Goal: Navigation & Orientation: Find specific page/section

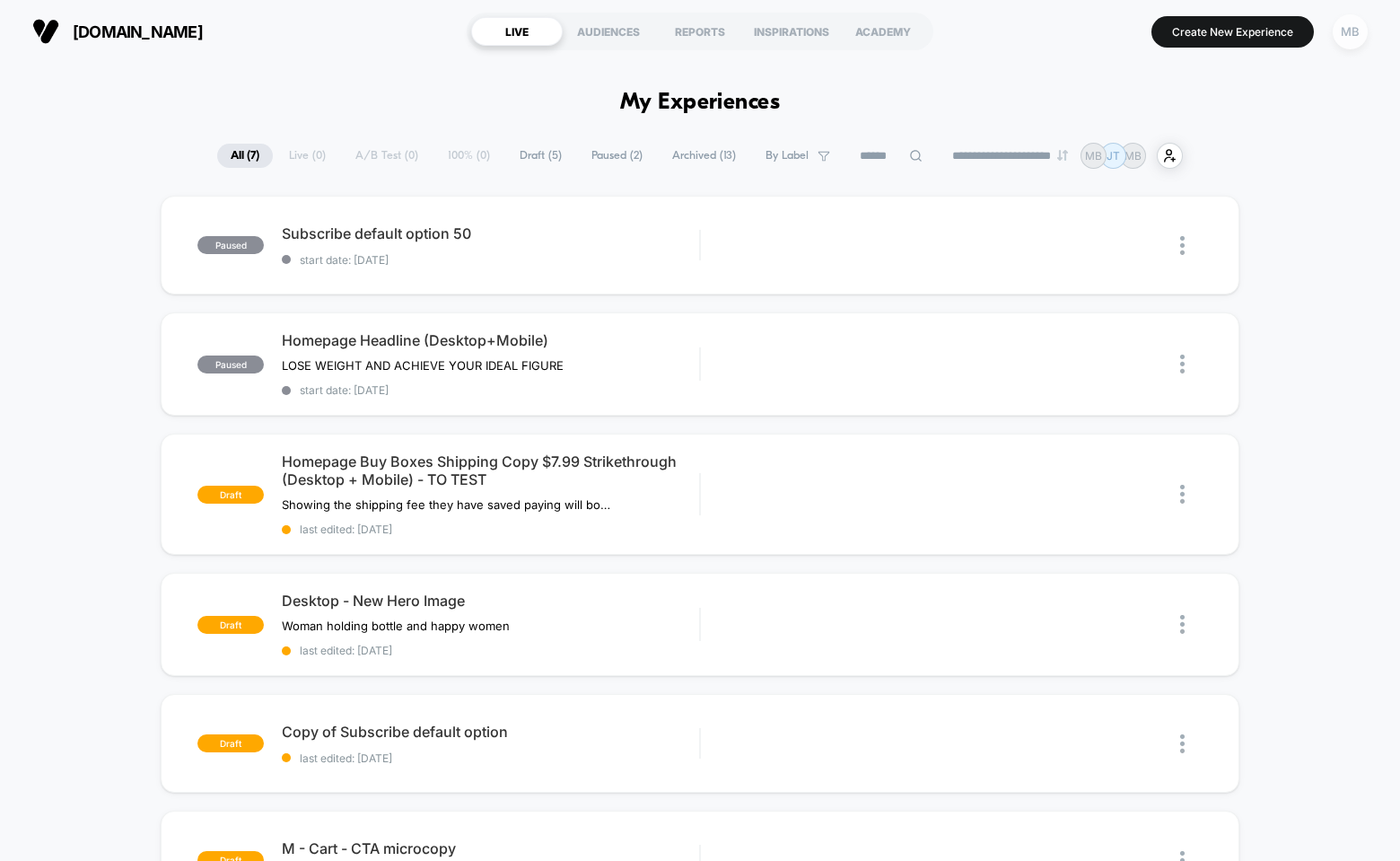
click at [1344, 38] on div "MB" at bounding box center [1350, 32] width 35 height 35
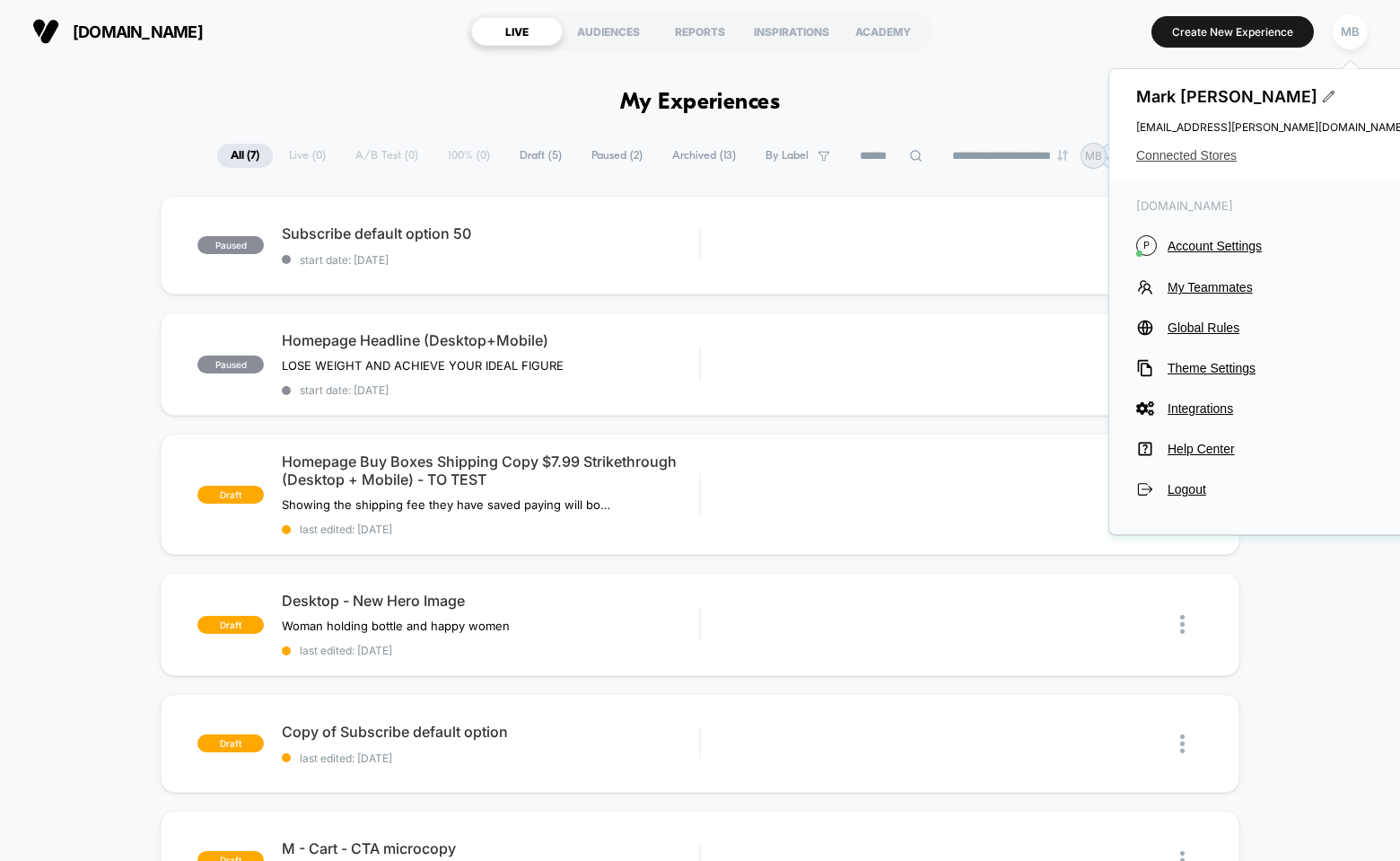
click at [1192, 154] on span "Connected Stores" at bounding box center [1271, 155] width 270 height 14
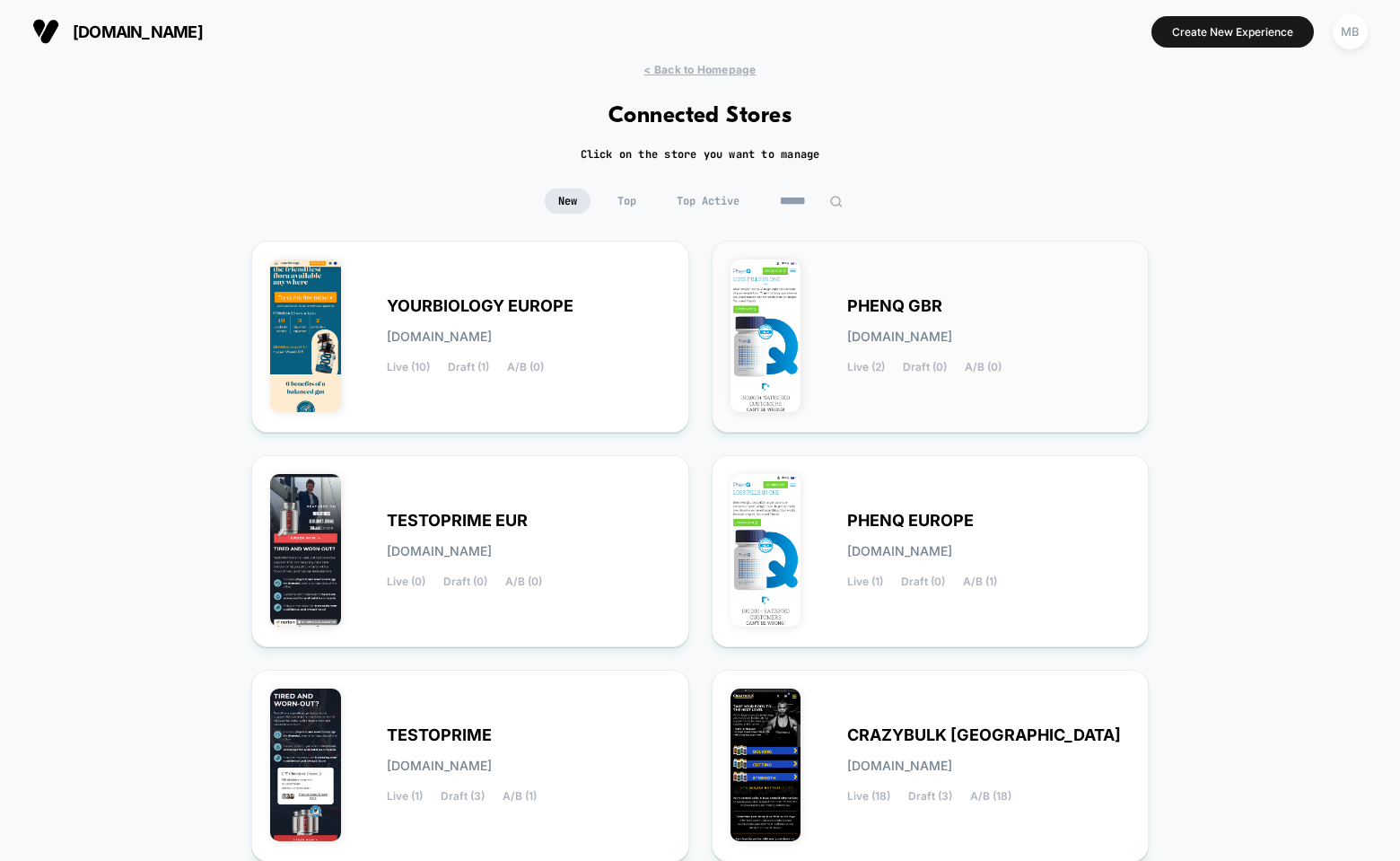
click at [876, 308] on span "PHENQ GBR" at bounding box center [895, 305] width 95 height 13
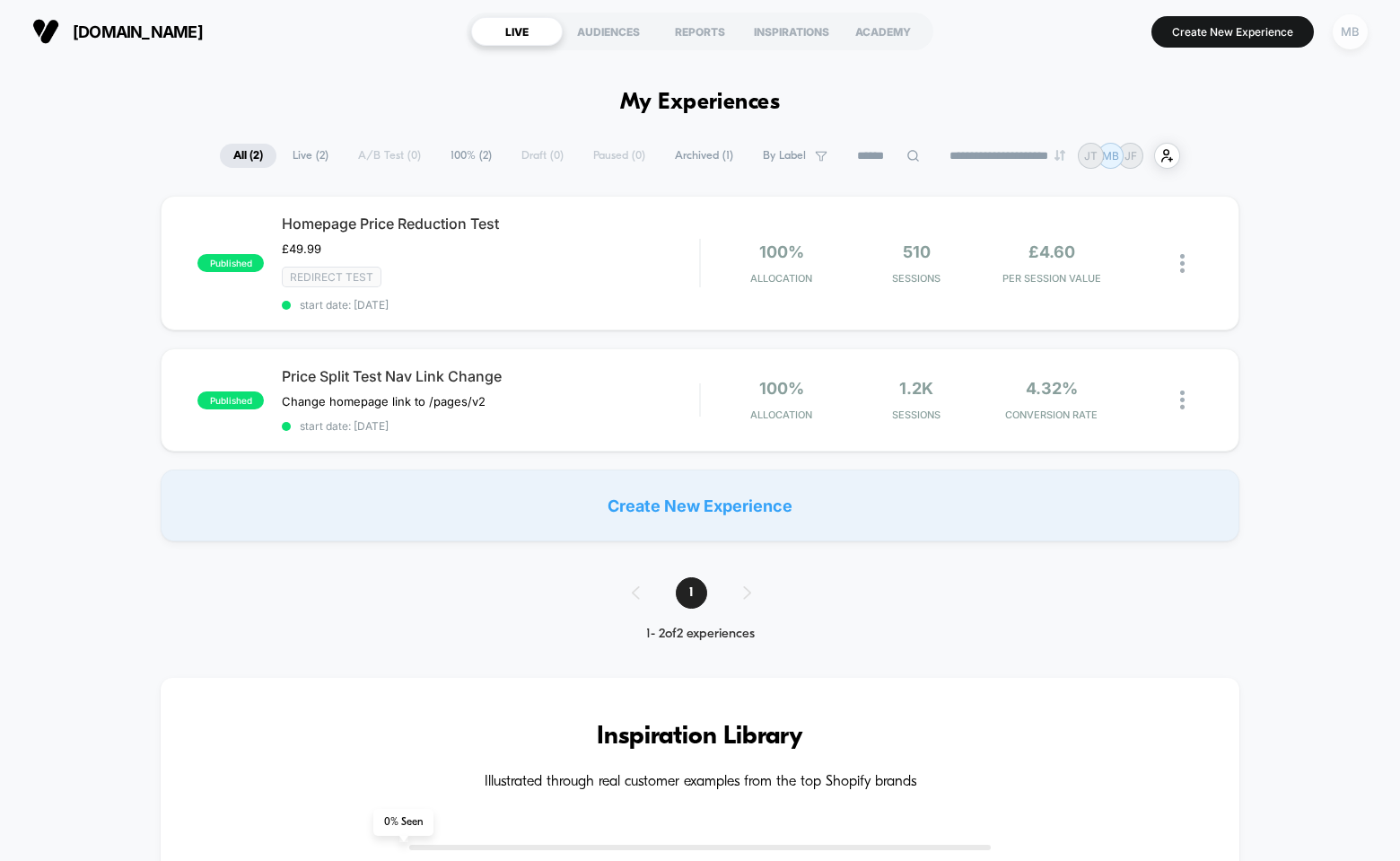
click at [1352, 31] on div "MB" at bounding box center [1350, 32] width 35 height 35
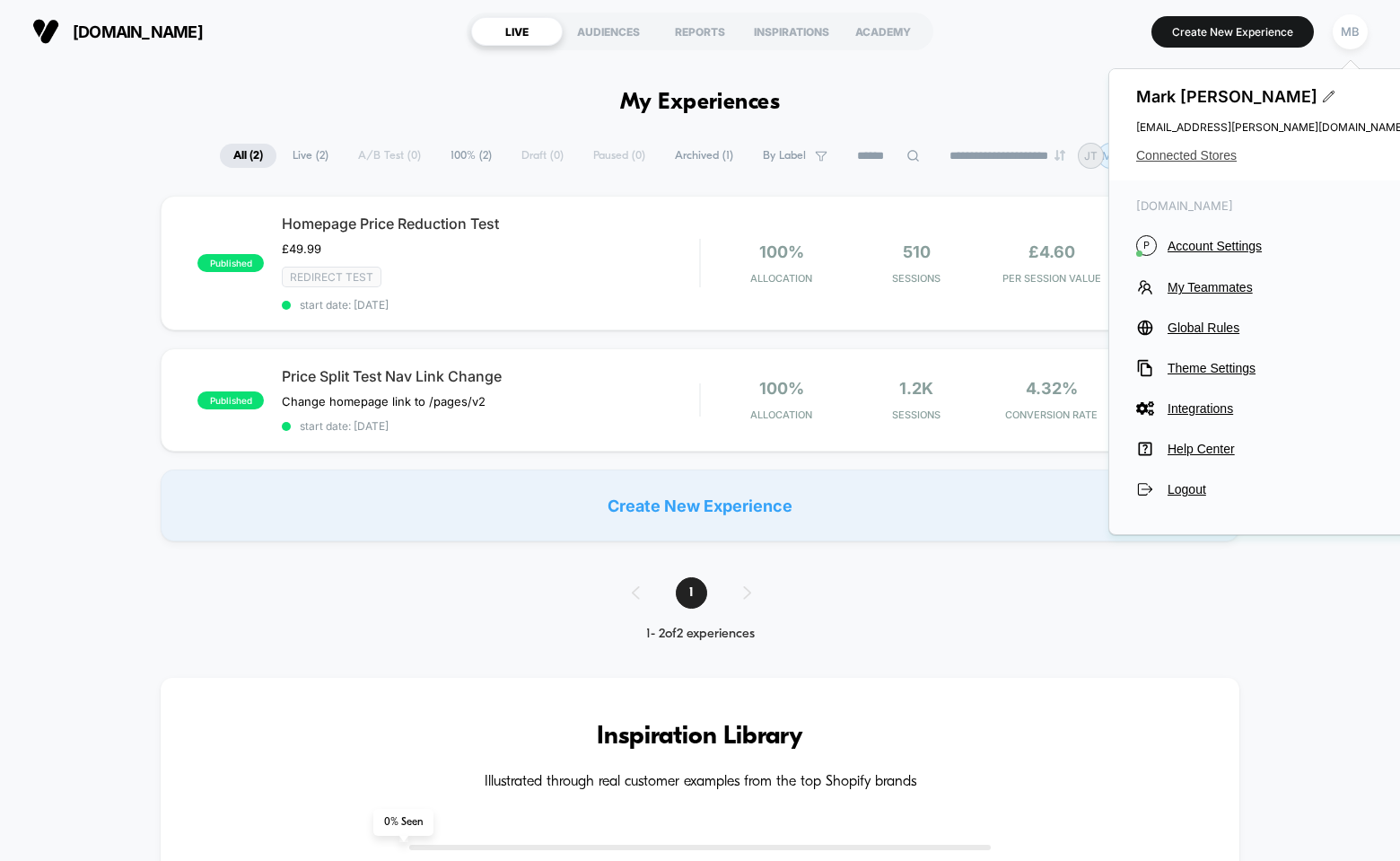
click at [1220, 150] on span "Connected Stores" at bounding box center [1271, 155] width 270 height 14
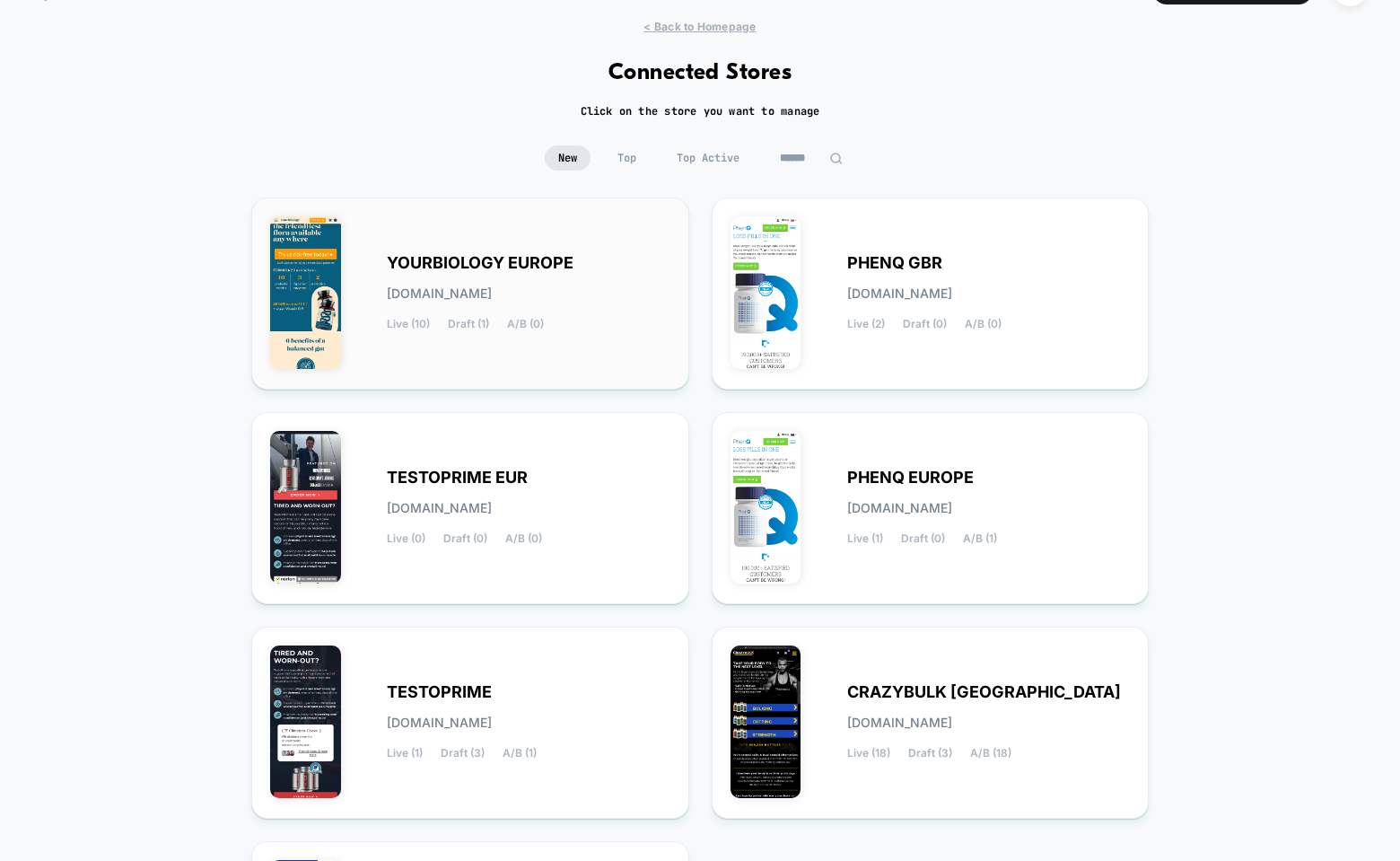
scroll to position [91, 0]
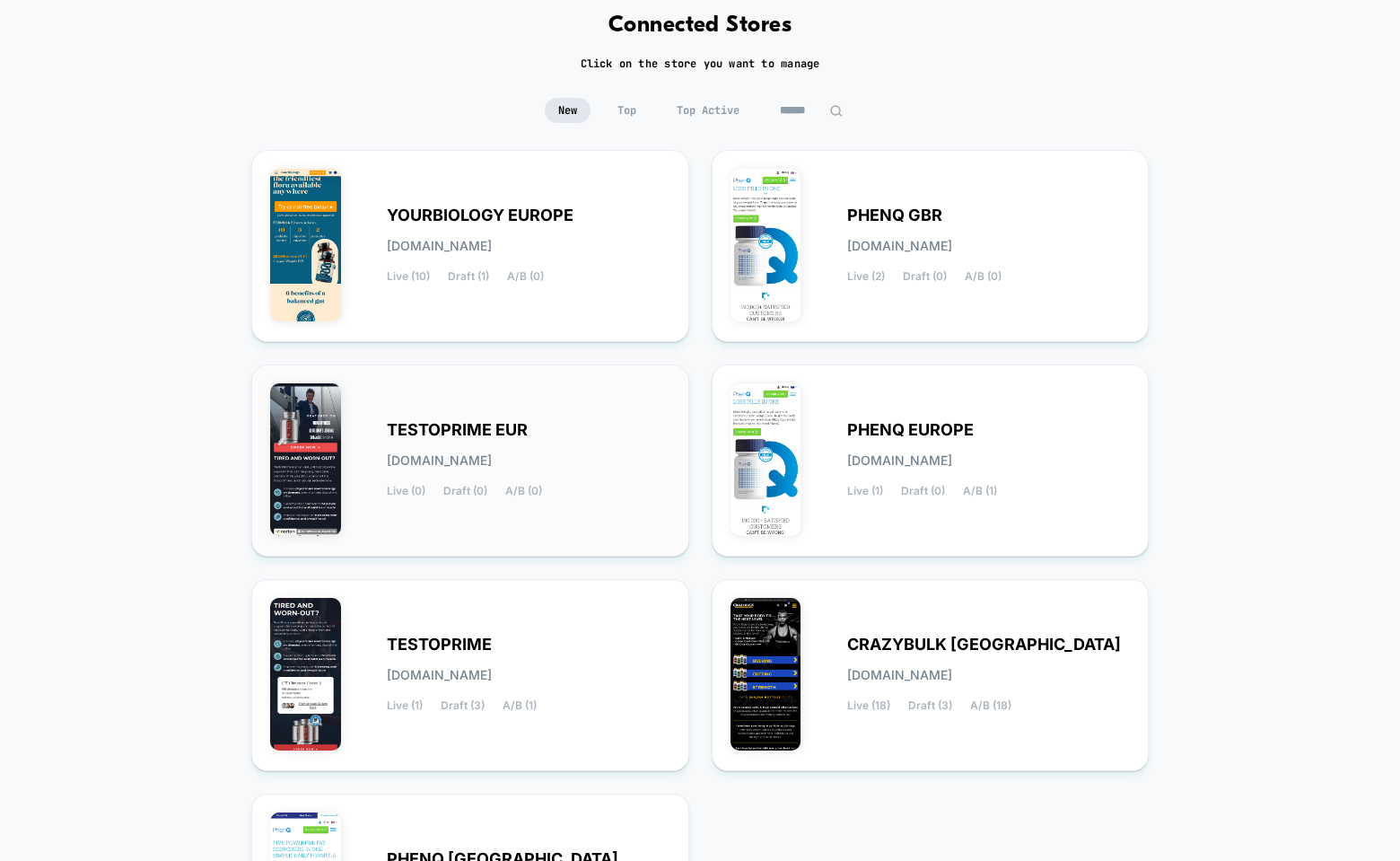
click at [468, 427] on span "TESTOPRIME EUR" at bounding box center [457, 429] width 141 height 13
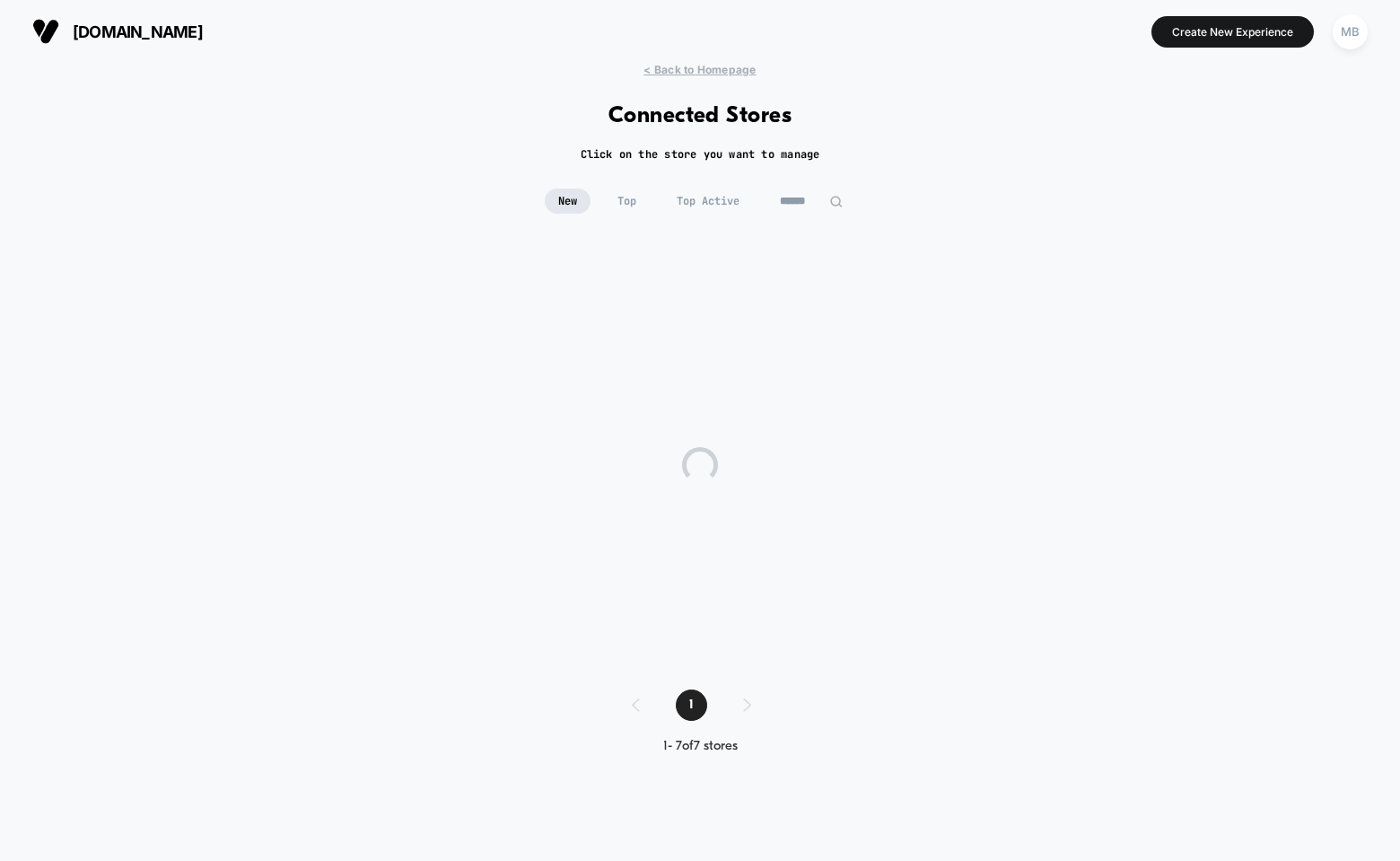
scroll to position [0, 0]
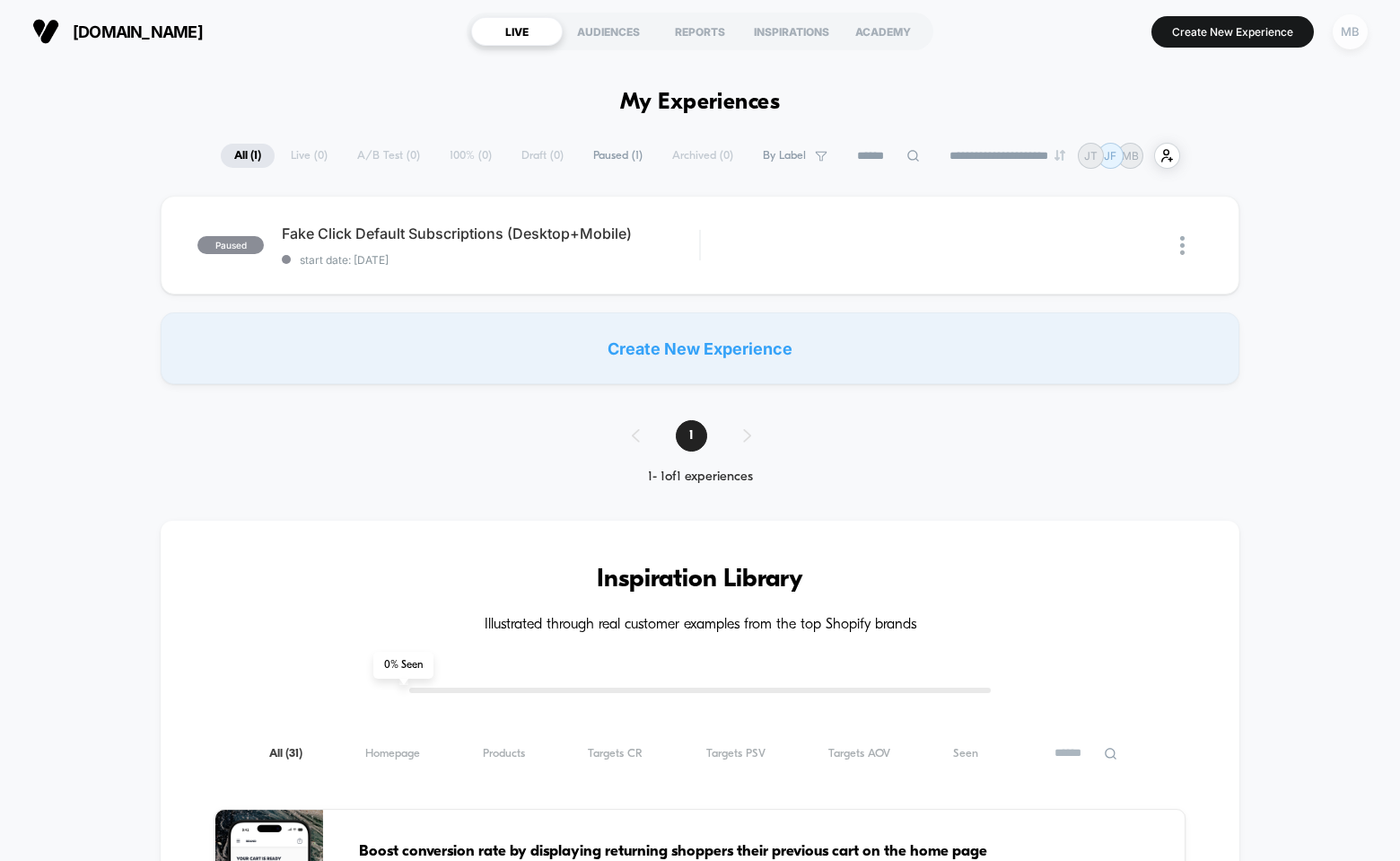
click at [1346, 32] on div "MB" at bounding box center [1350, 32] width 35 height 35
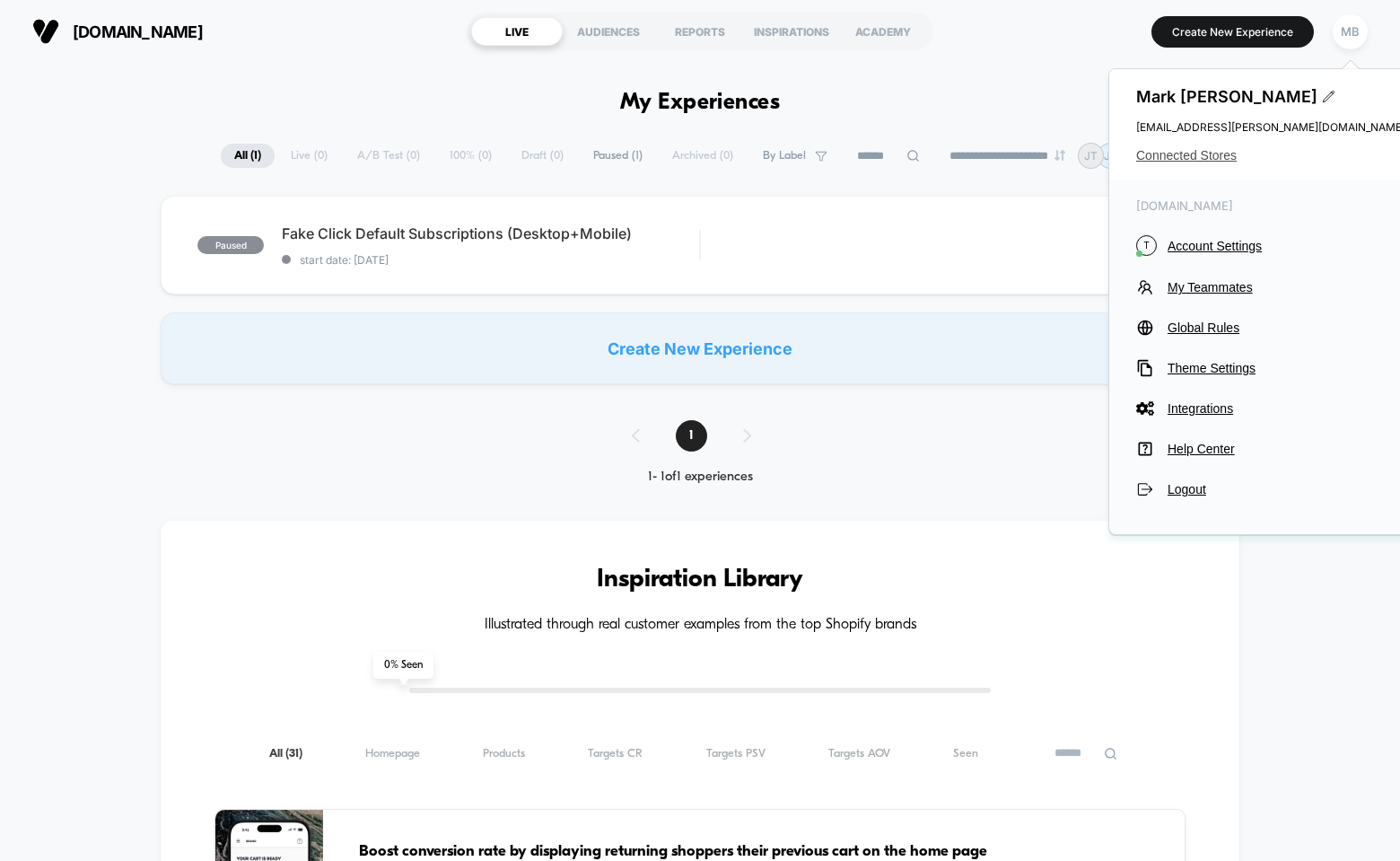
click at [1214, 148] on span "Connected Stores" at bounding box center [1271, 155] width 270 height 14
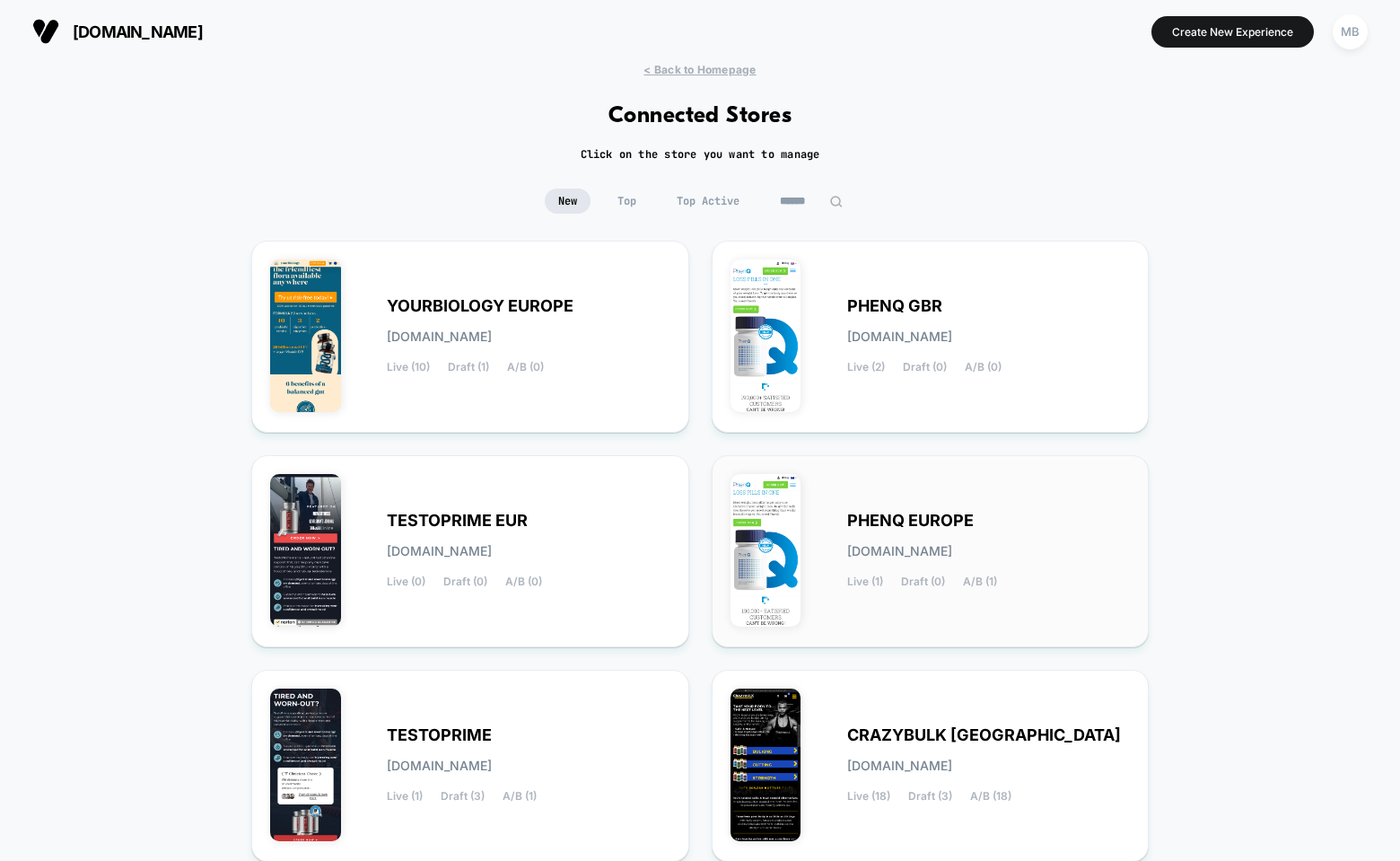
click at [912, 497] on div "PHENQ EUROPE [DOMAIN_NAME] Live (1) Draft (0) A/B (1)" at bounding box center [930, 551] width 400 height 155
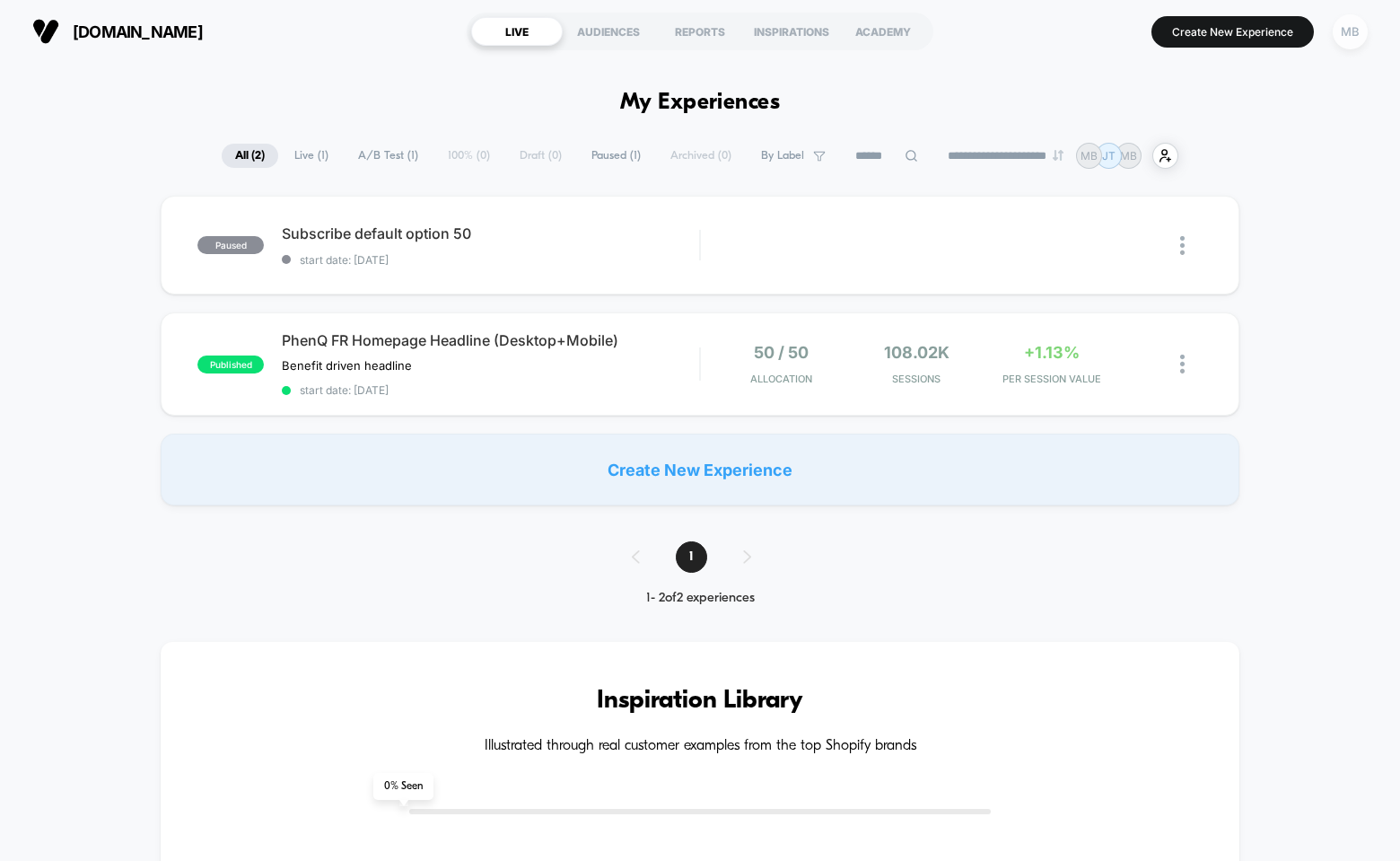
click at [1342, 34] on div "MB" at bounding box center [1350, 32] width 35 height 35
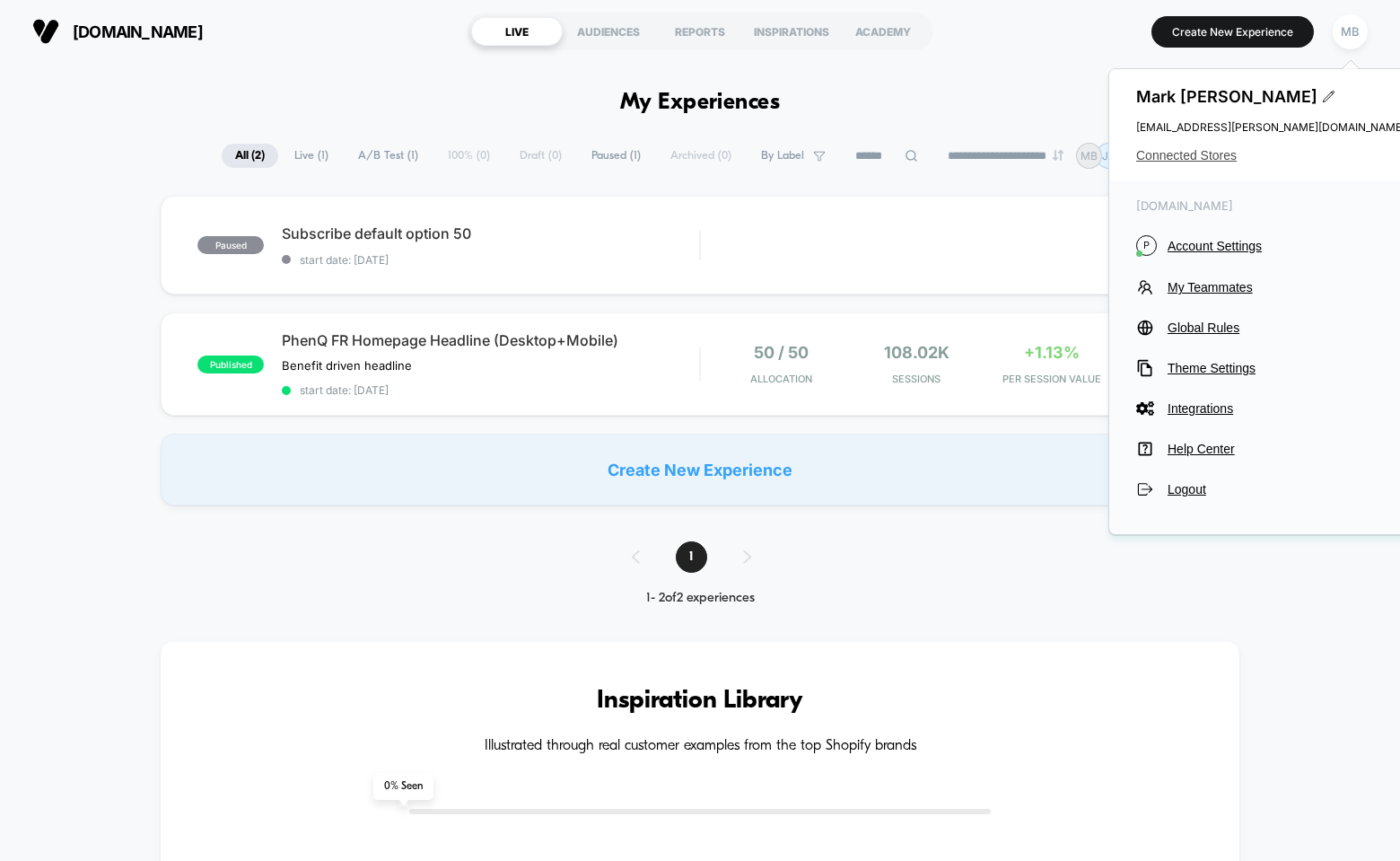
click at [1217, 156] on span "Connected Stores" at bounding box center [1271, 155] width 270 height 14
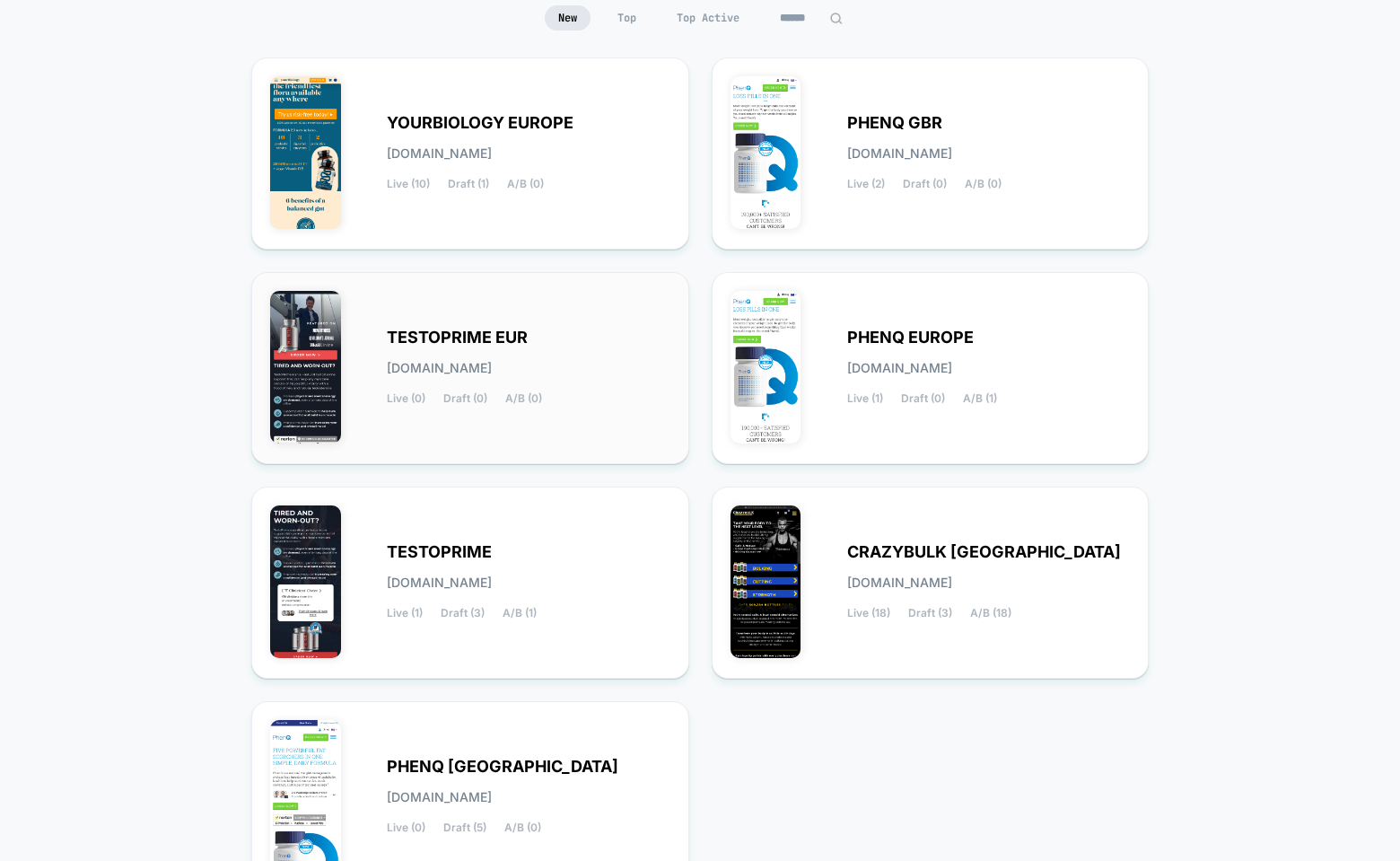
scroll to position [362, 0]
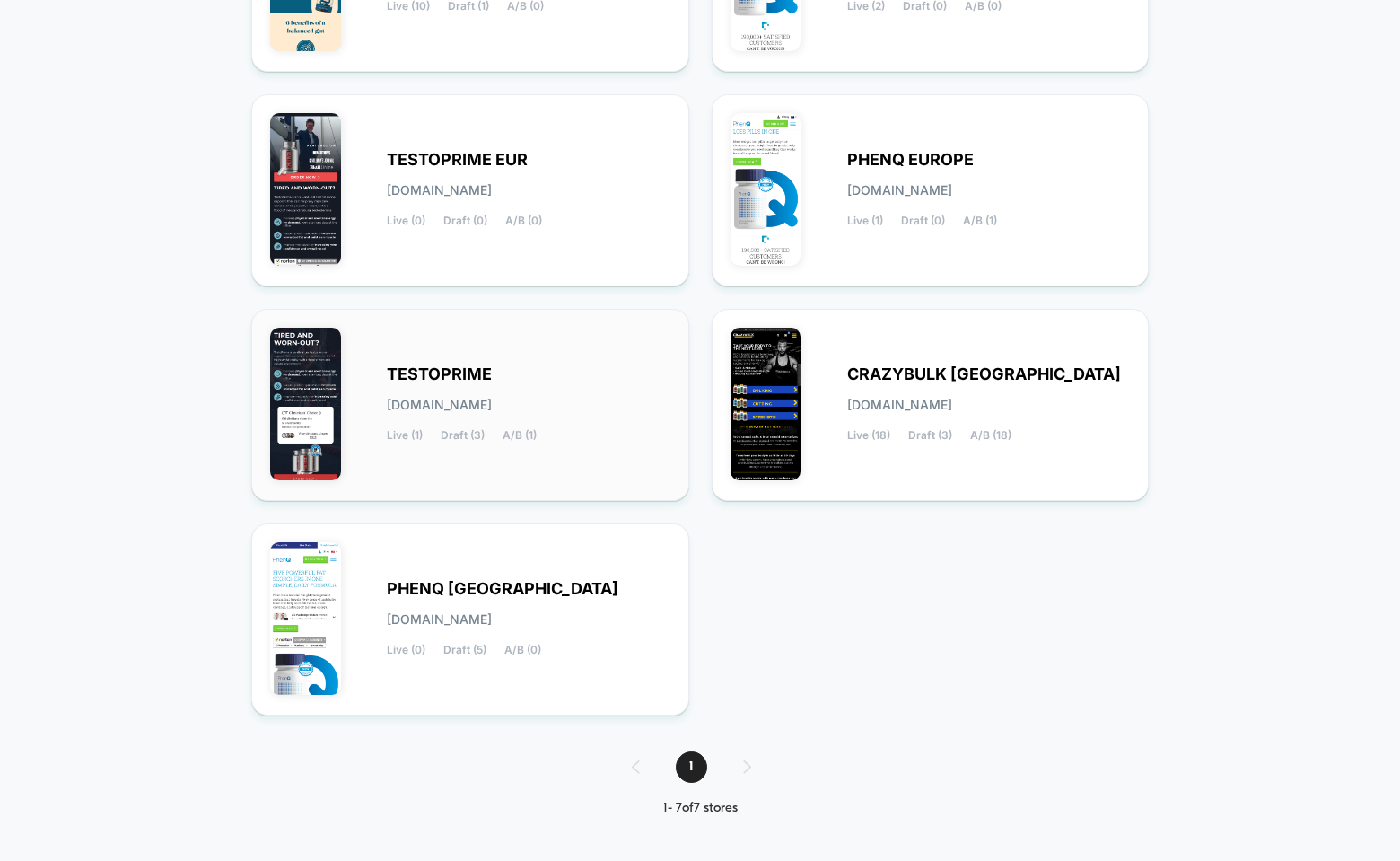
click at [512, 377] on div "TESTOPRIME [DOMAIN_NAME] Live (1) Draft (3) A/B (1)" at bounding box center [528, 405] width 283 height 73
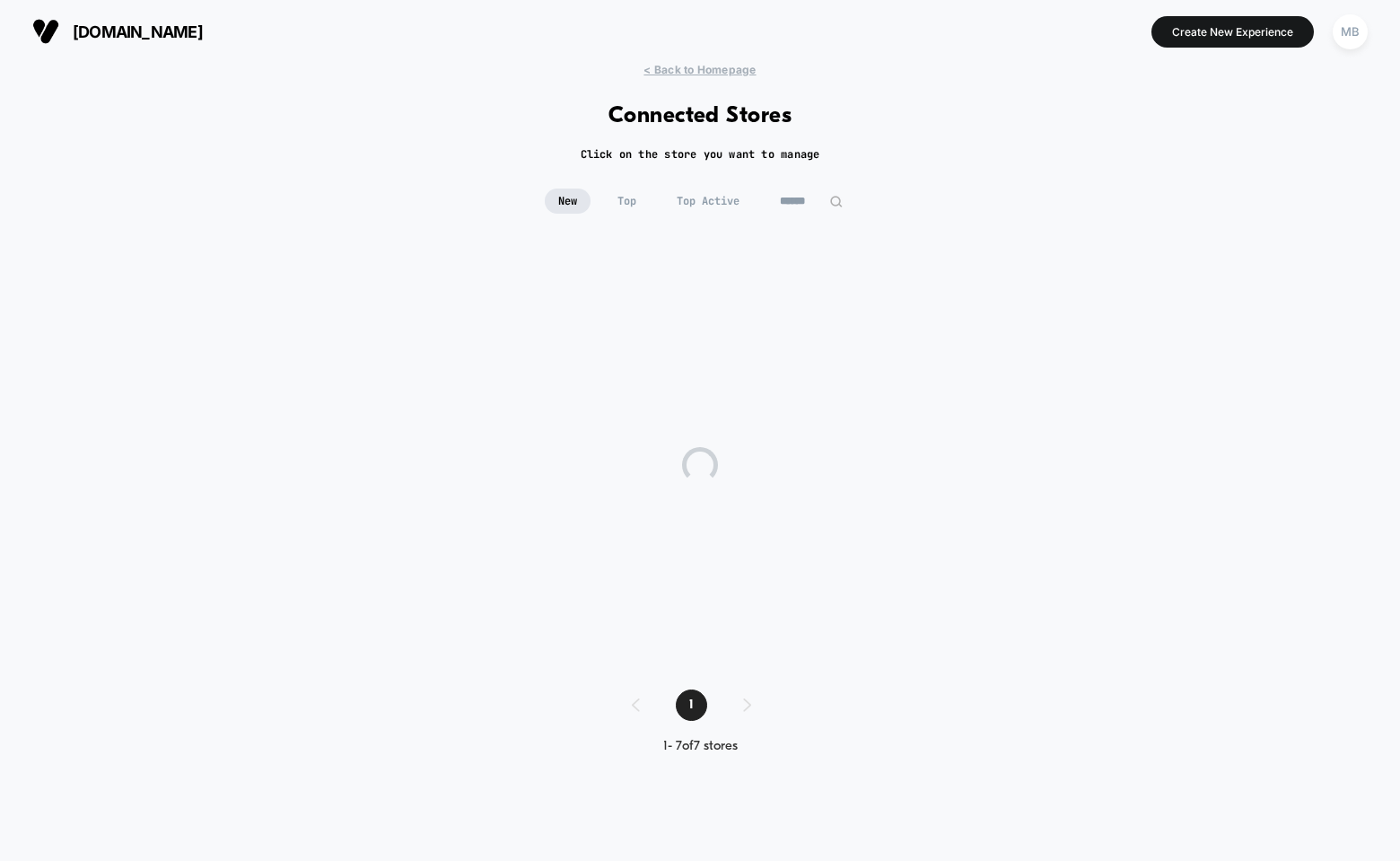
scroll to position [0, 0]
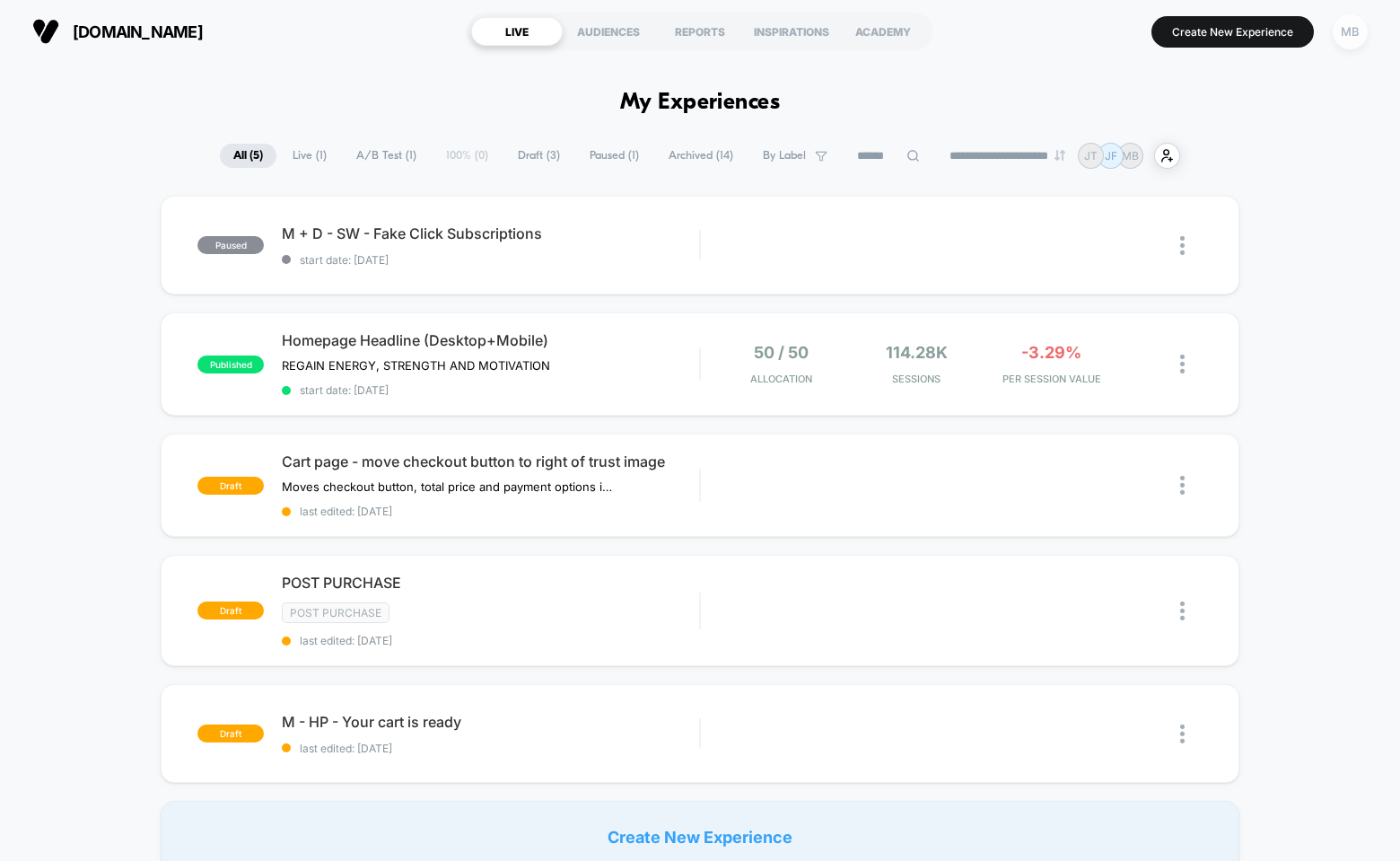
click at [1356, 36] on div "MB" at bounding box center [1350, 32] width 35 height 35
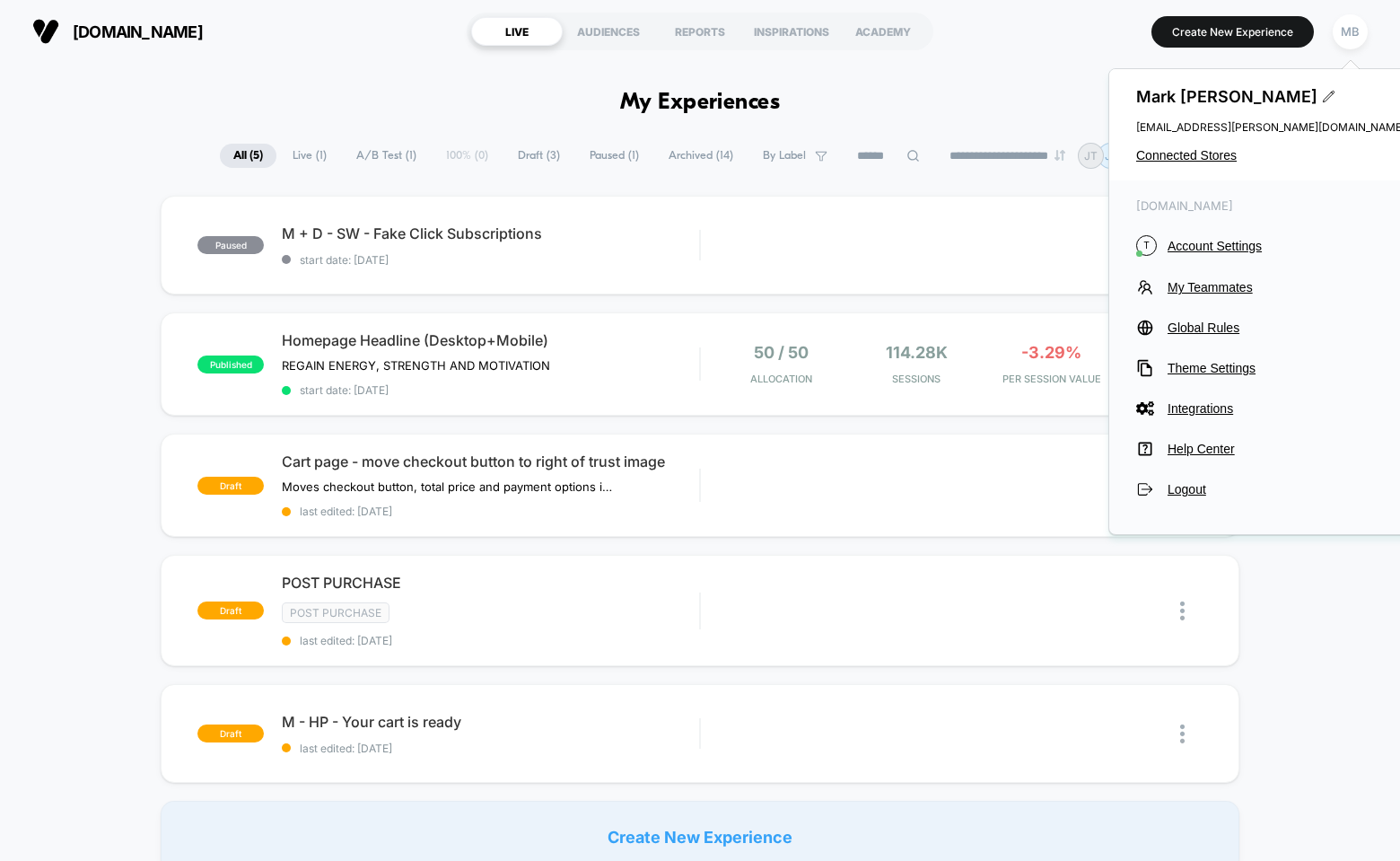
click at [1210, 162] on div "[PERSON_NAME] [PERSON_NAME][EMAIL_ADDRESS][PERSON_NAME][DOMAIN_NAME] Connected …" at bounding box center [1271, 125] width 323 height 111
click at [1203, 149] on span "Connected Stores" at bounding box center [1271, 155] width 270 height 14
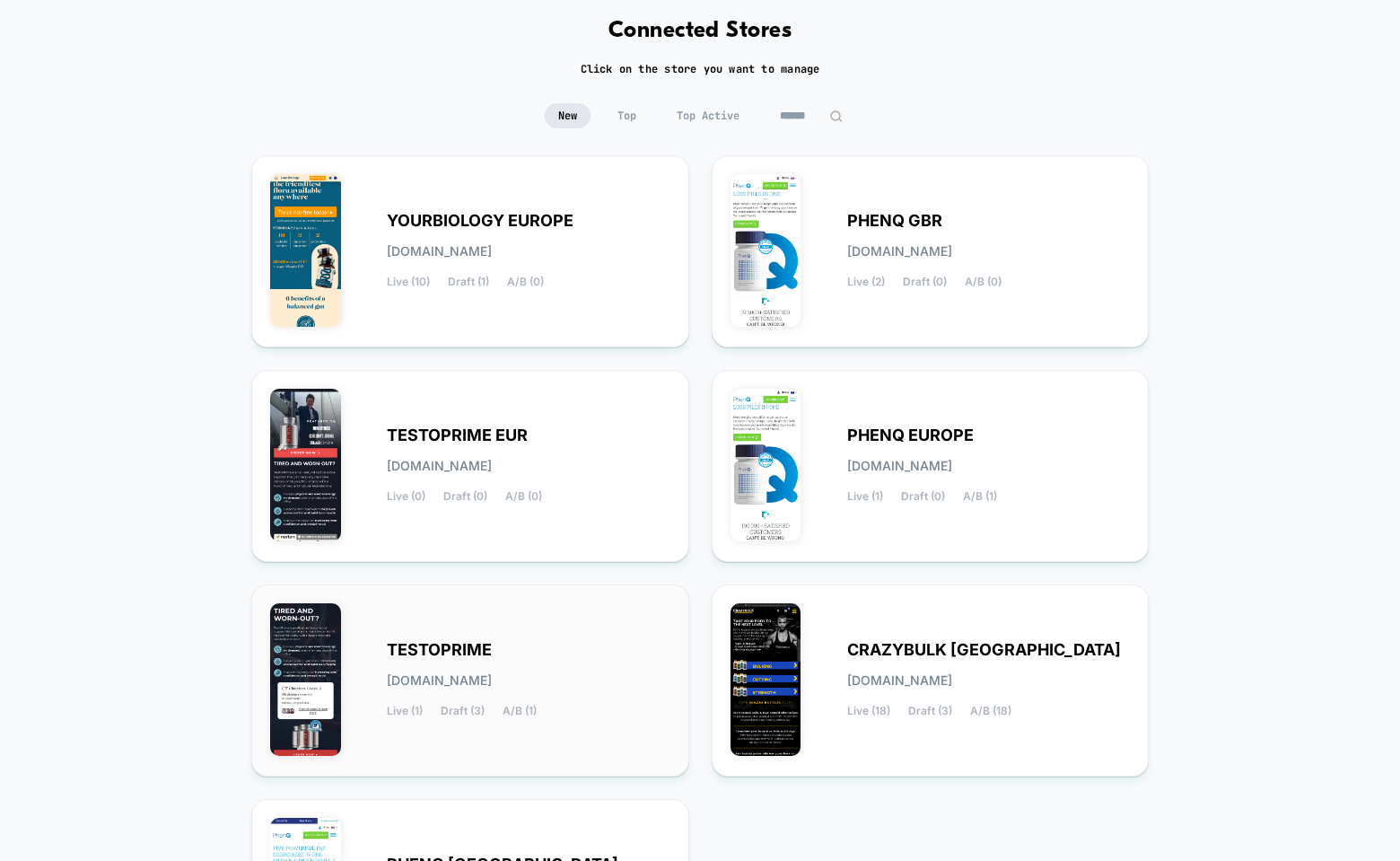
scroll to position [230, 0]
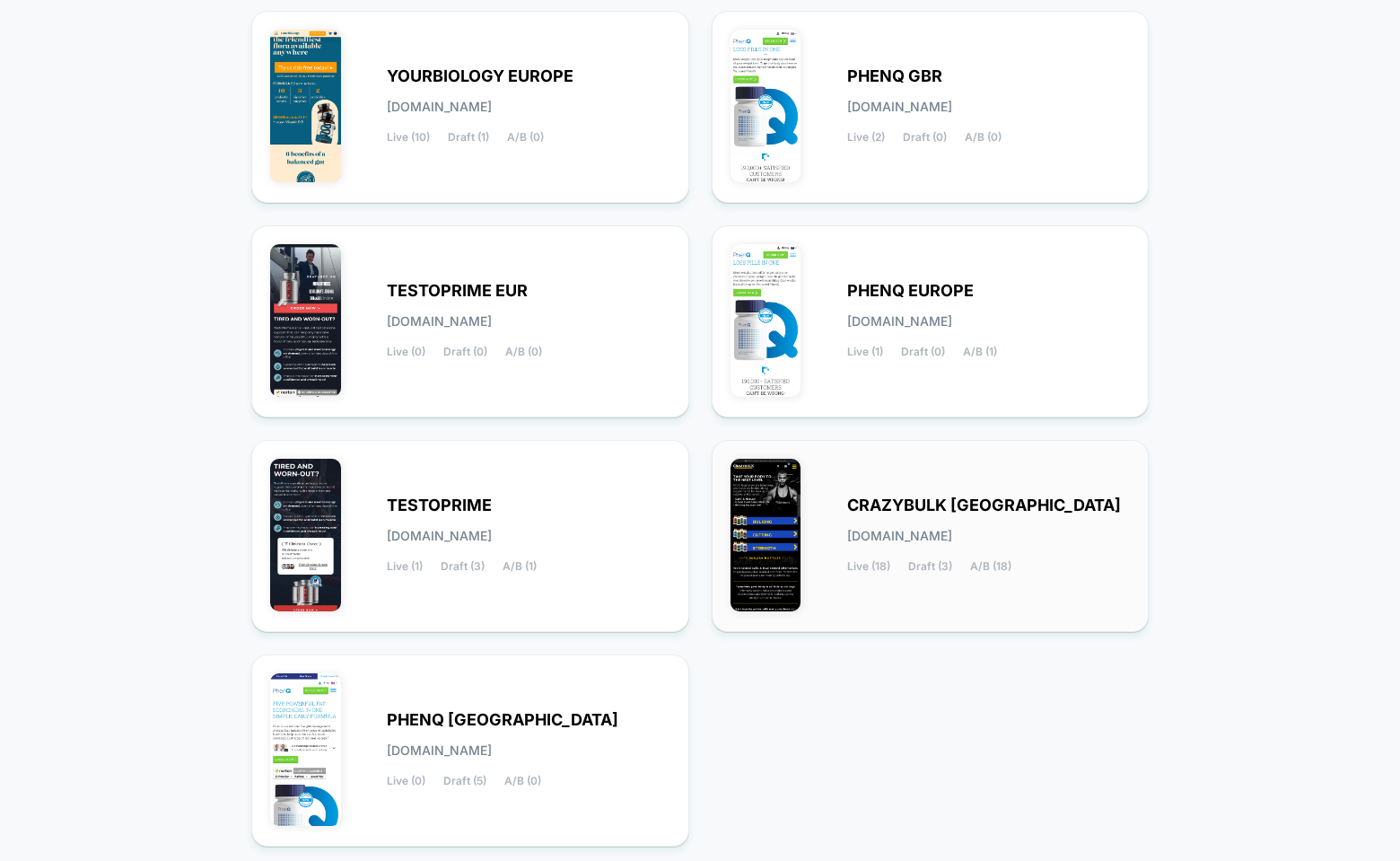
click at [902, 477] on div "CRAZYBULK USA [DOMAIN_NAME] Live (18) Draft (3) A/B (18)" at bounding box center [930, 536] width 400 height 155
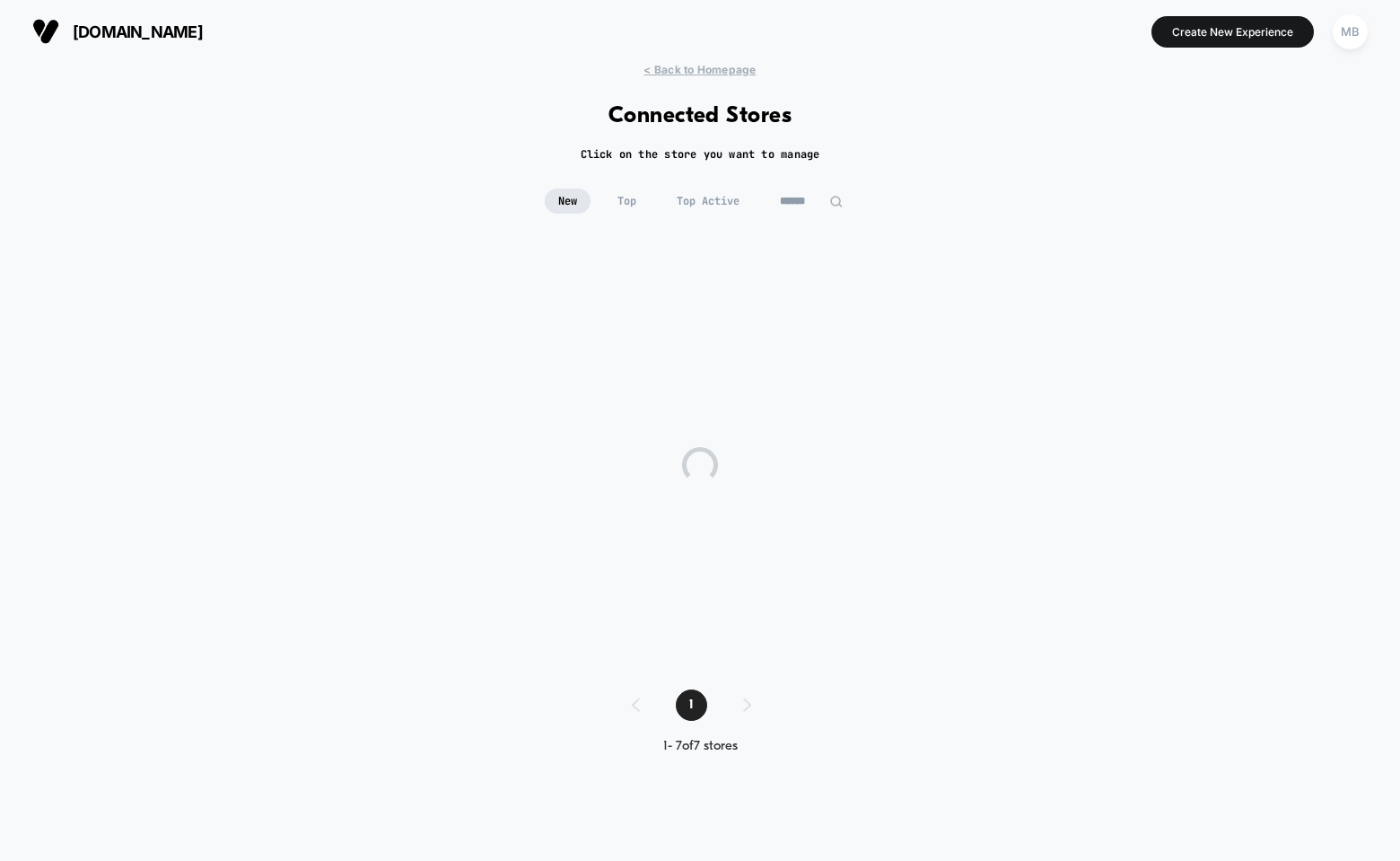
scroll to position [0, 0]
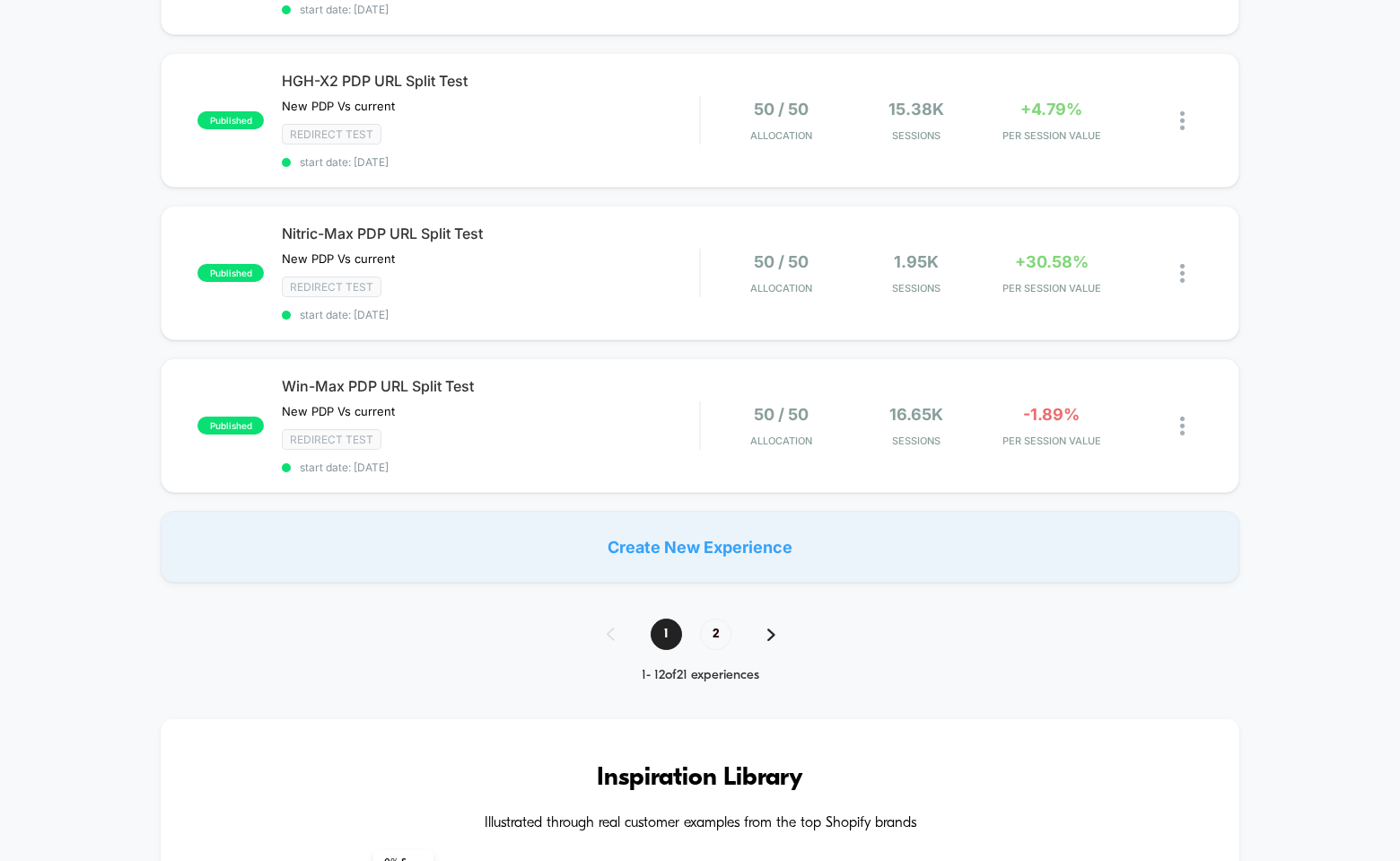
scroll to position [1498, 0]
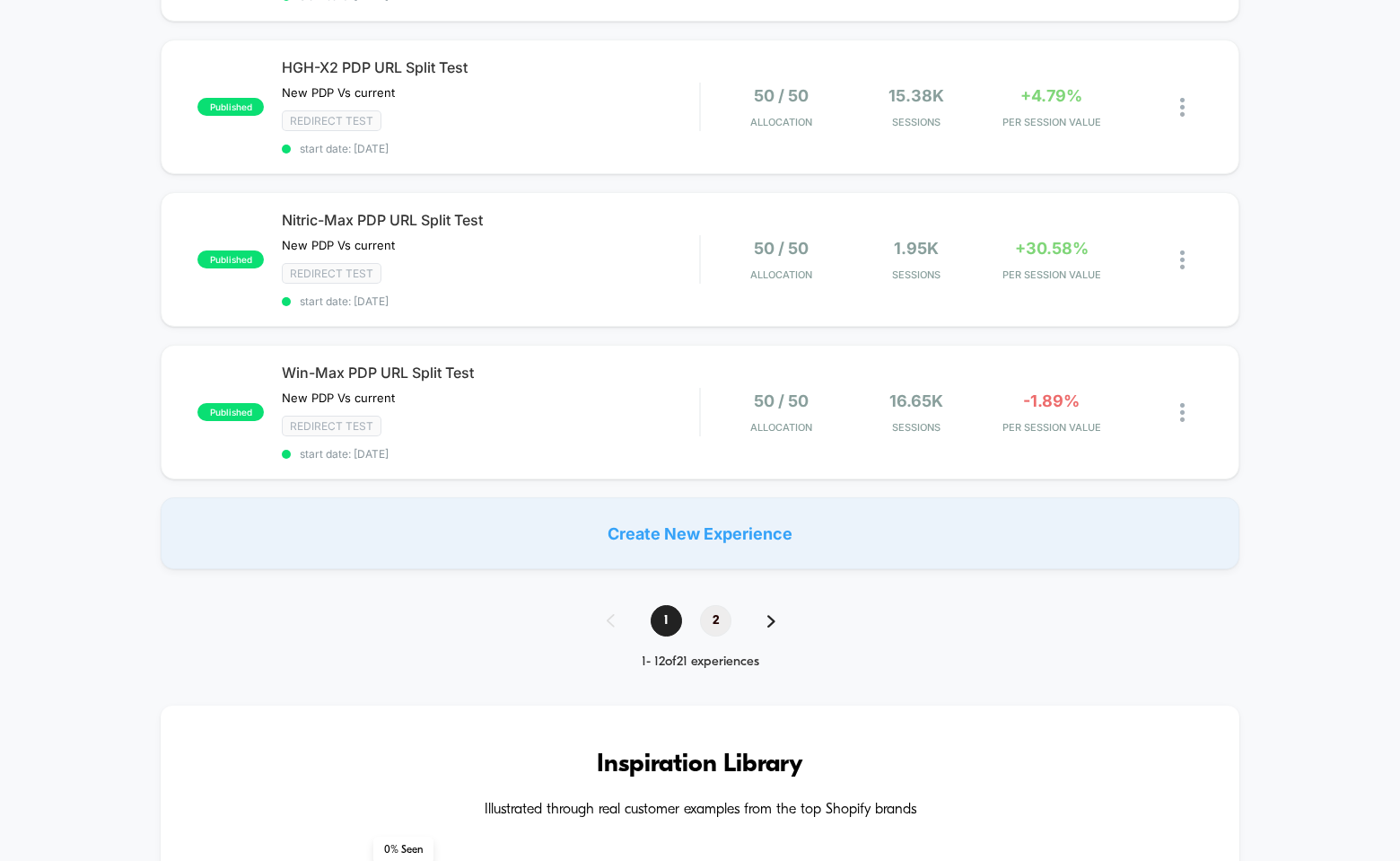
click at [713, 617] on span "2" at bounding box center [715, 620] width 32 height 32
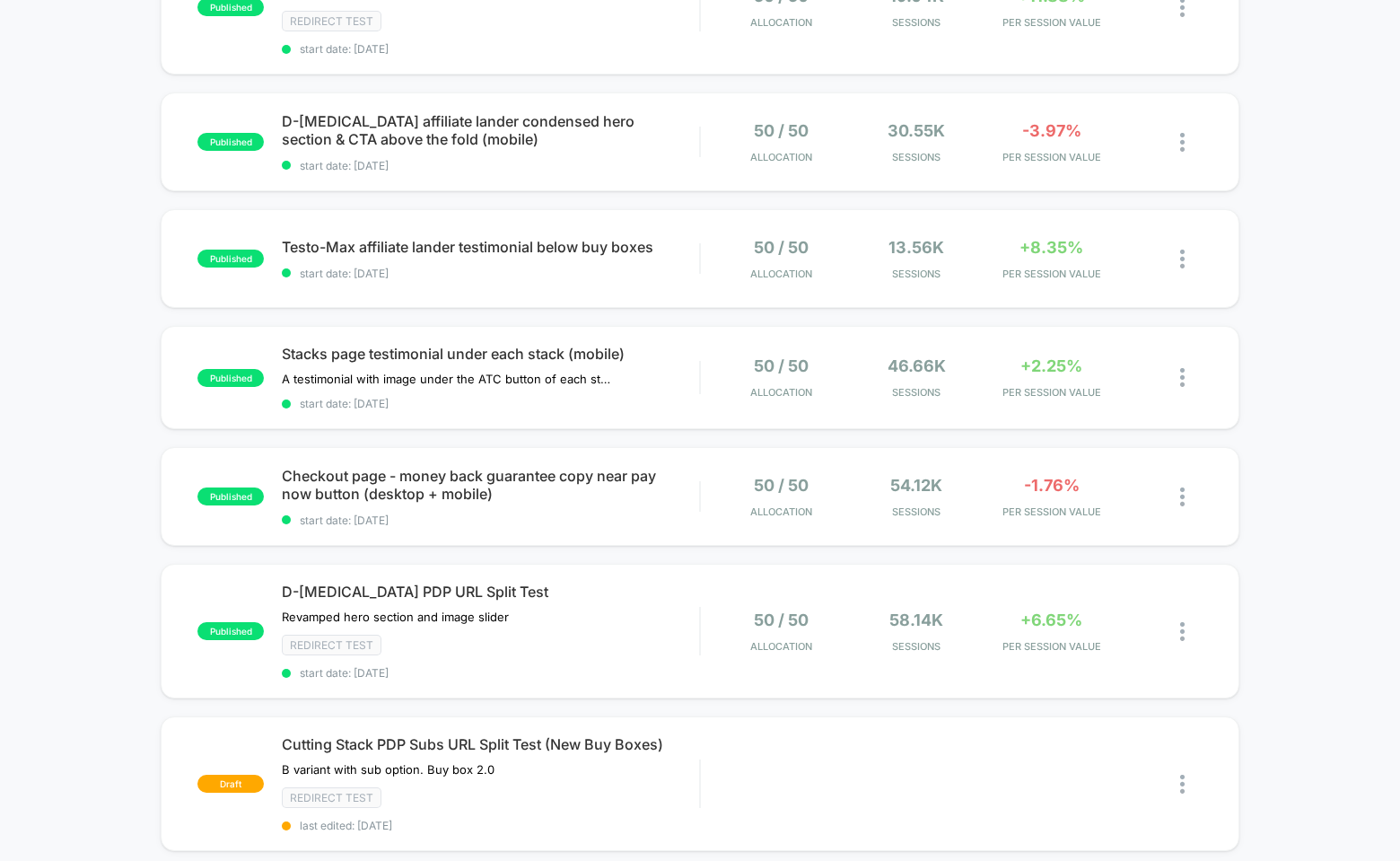
scroll to position [271, 0]
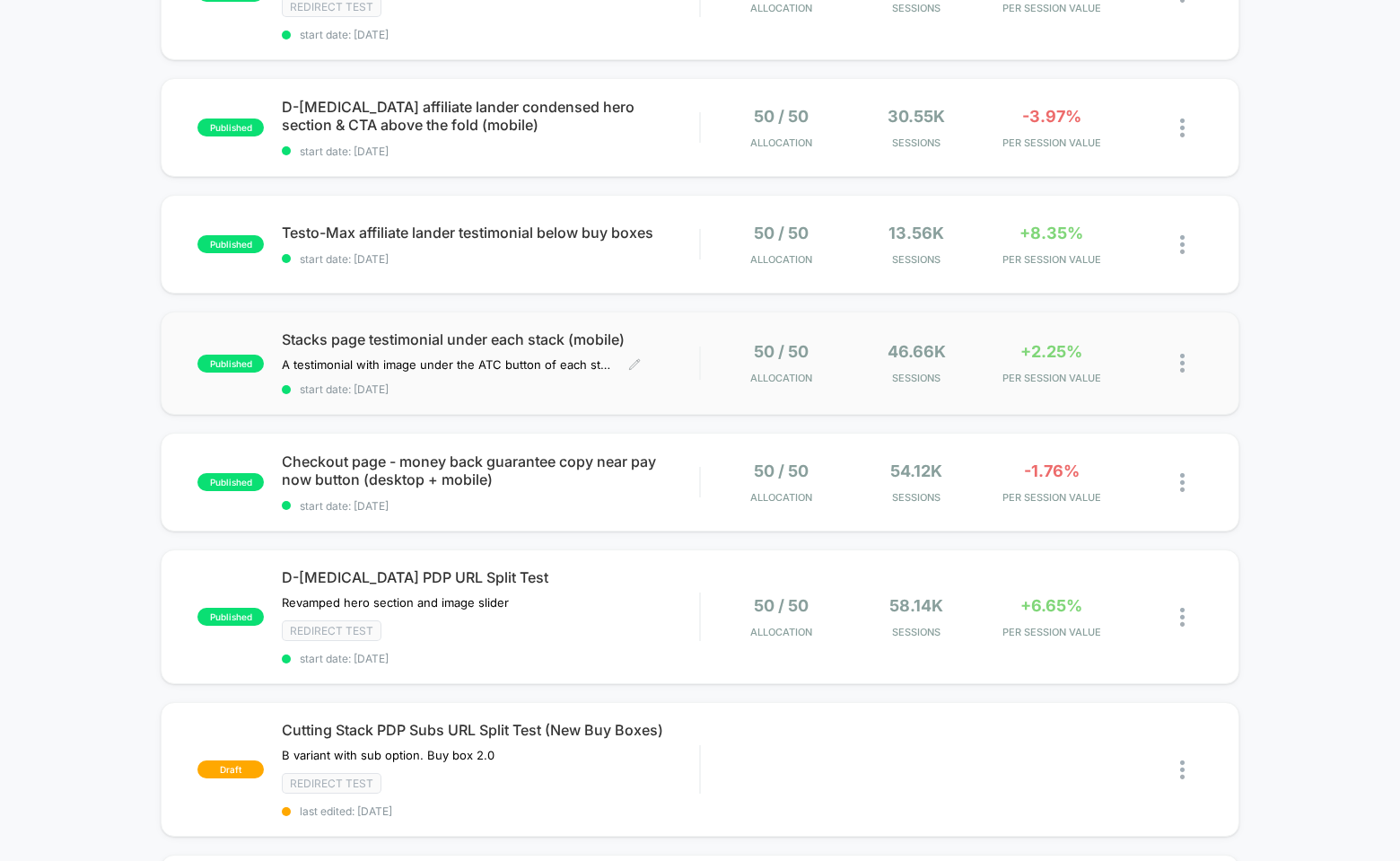
click at [499, 335] on span "Stacks page testimonial under each stack (mobile)" at bounding box center [491, 339] width 417 height 18
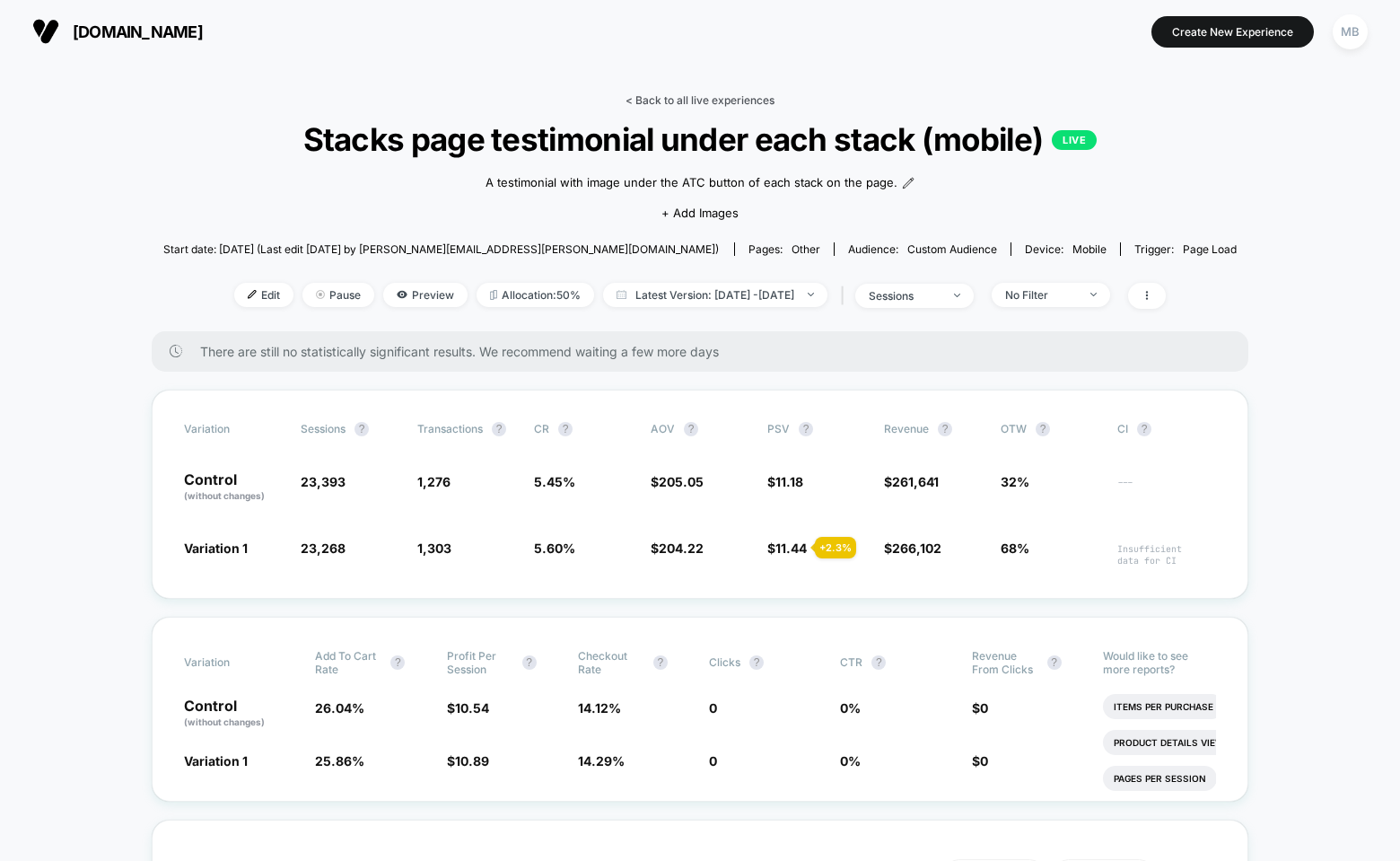
click at [687, 98] on link "< Back to all live experiences" at bounding box center [700, 100] width 149 height 14
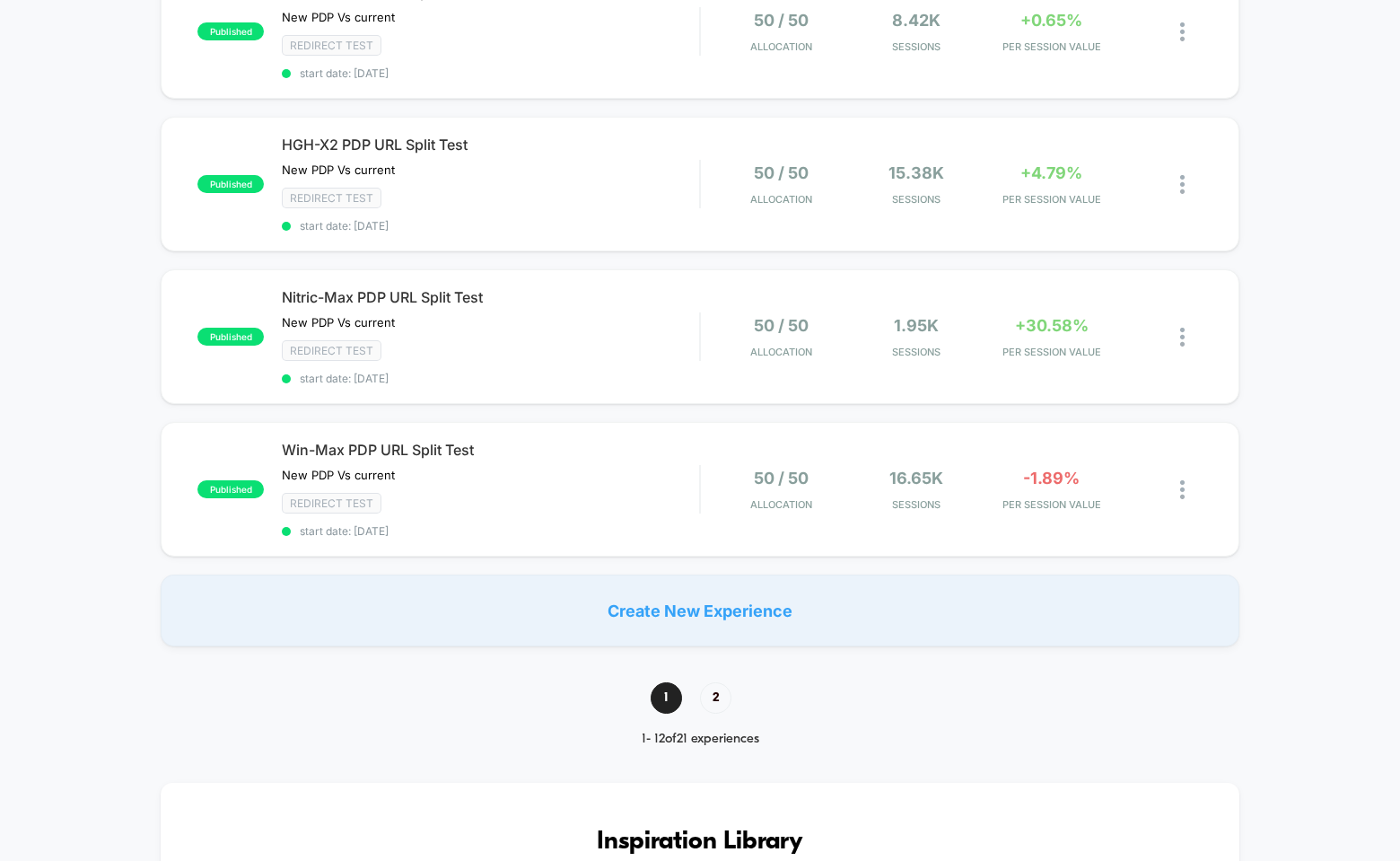
scroll to position [1497, 0]
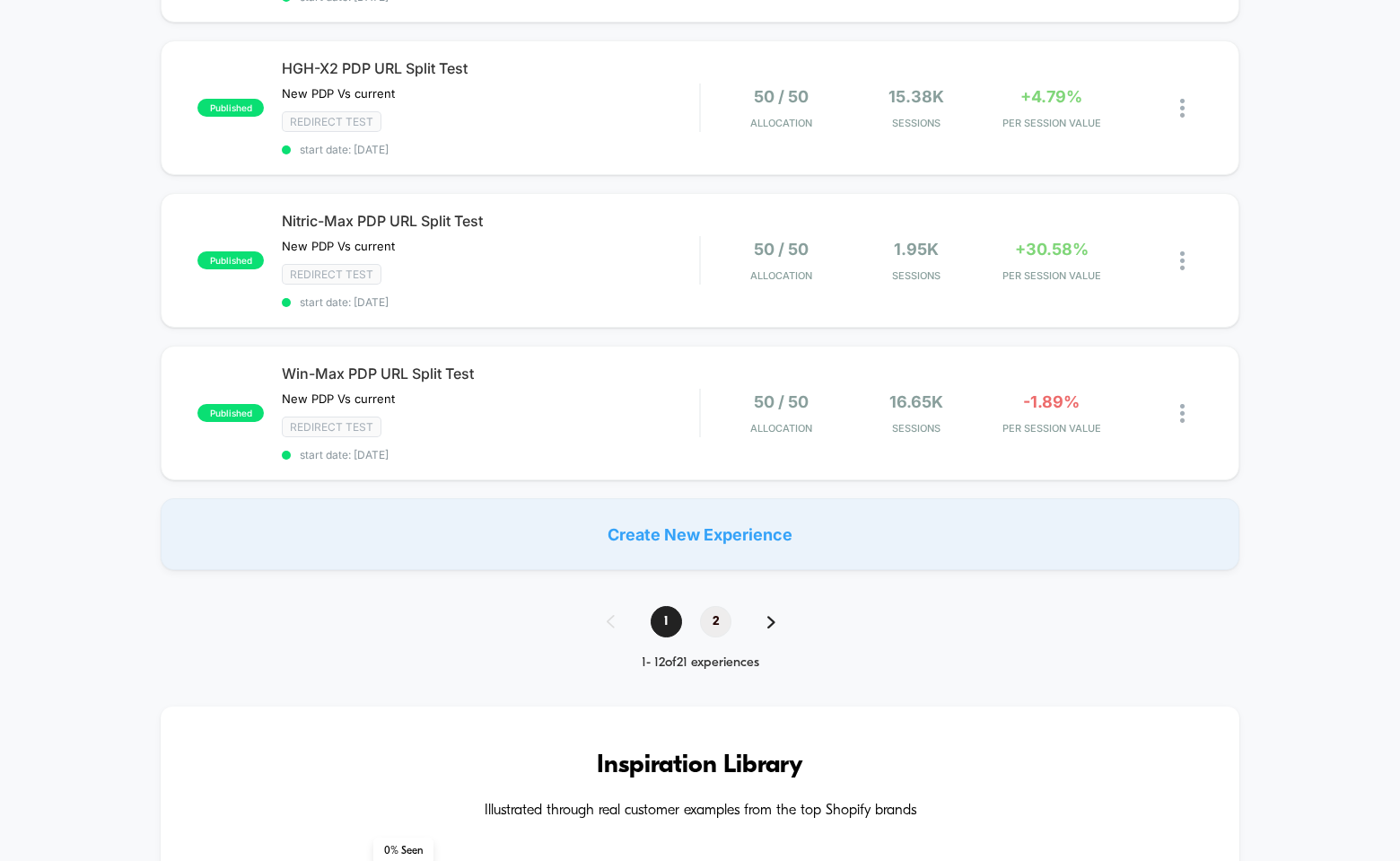
click at [717, 619] on span "2" at bounding box center [715, 621] width 32 height 32
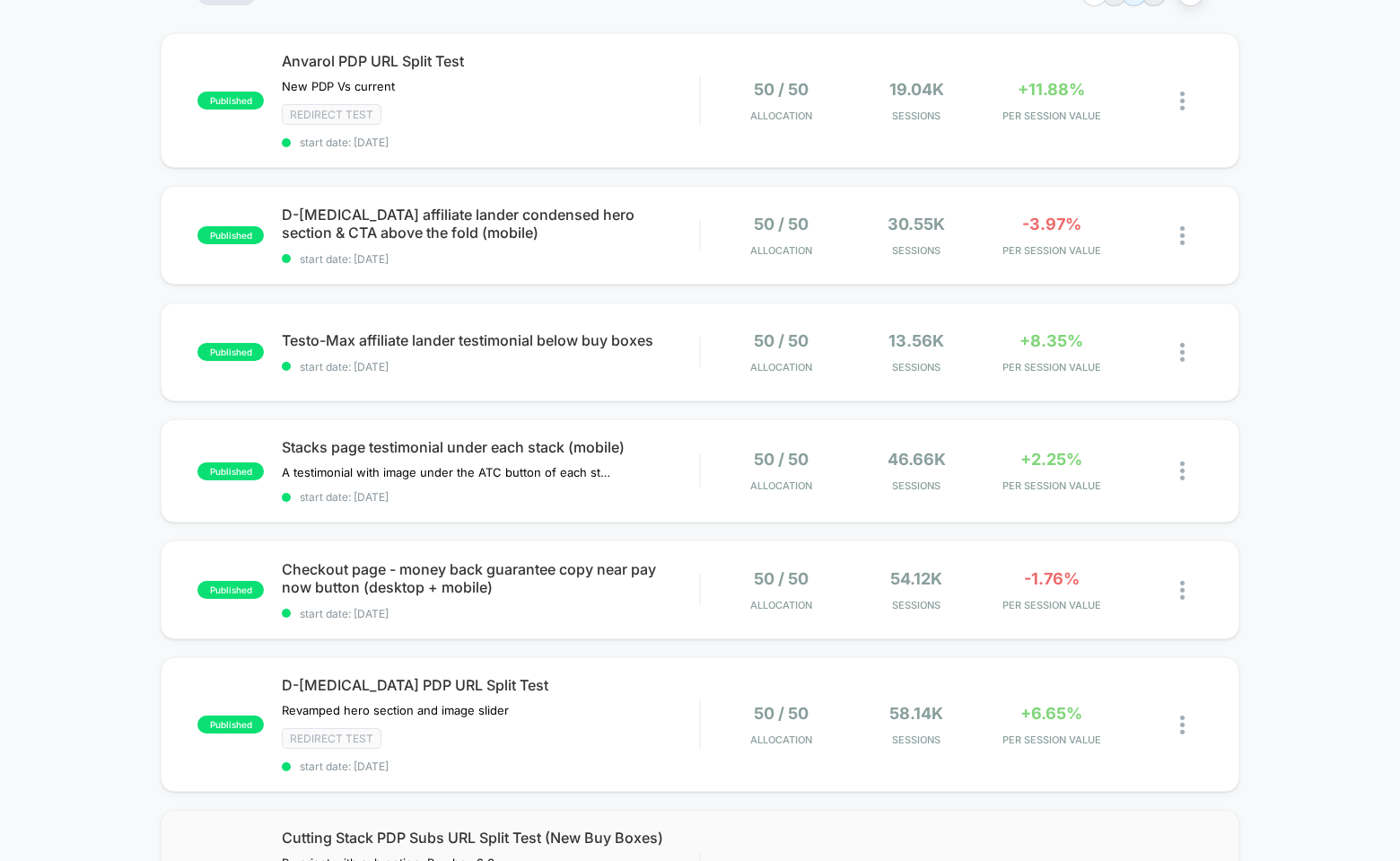
scroll to position [0, 0]
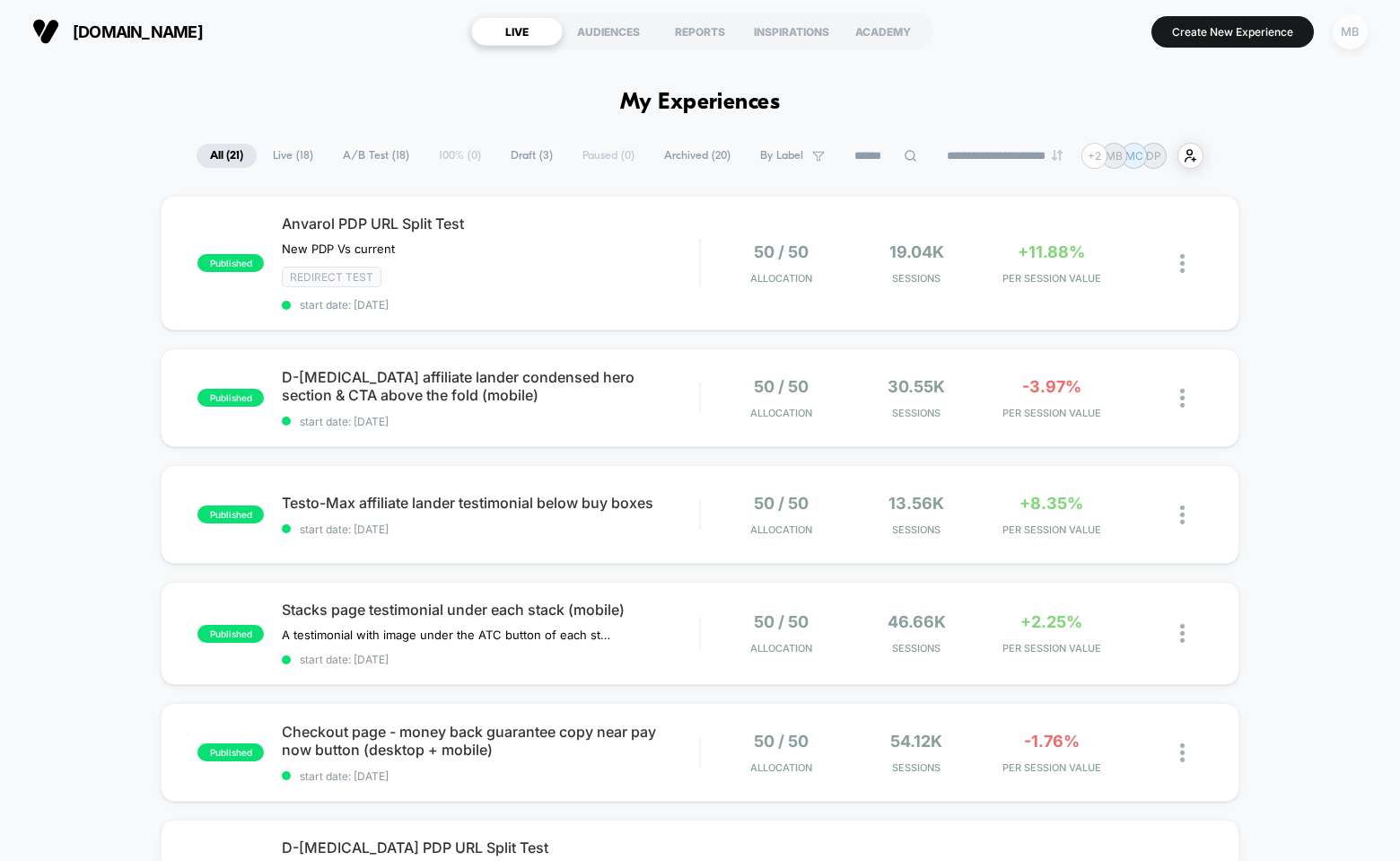
click at [1359, 36] on div "MB" at bounding box center [1350, 32] width 35 height 35
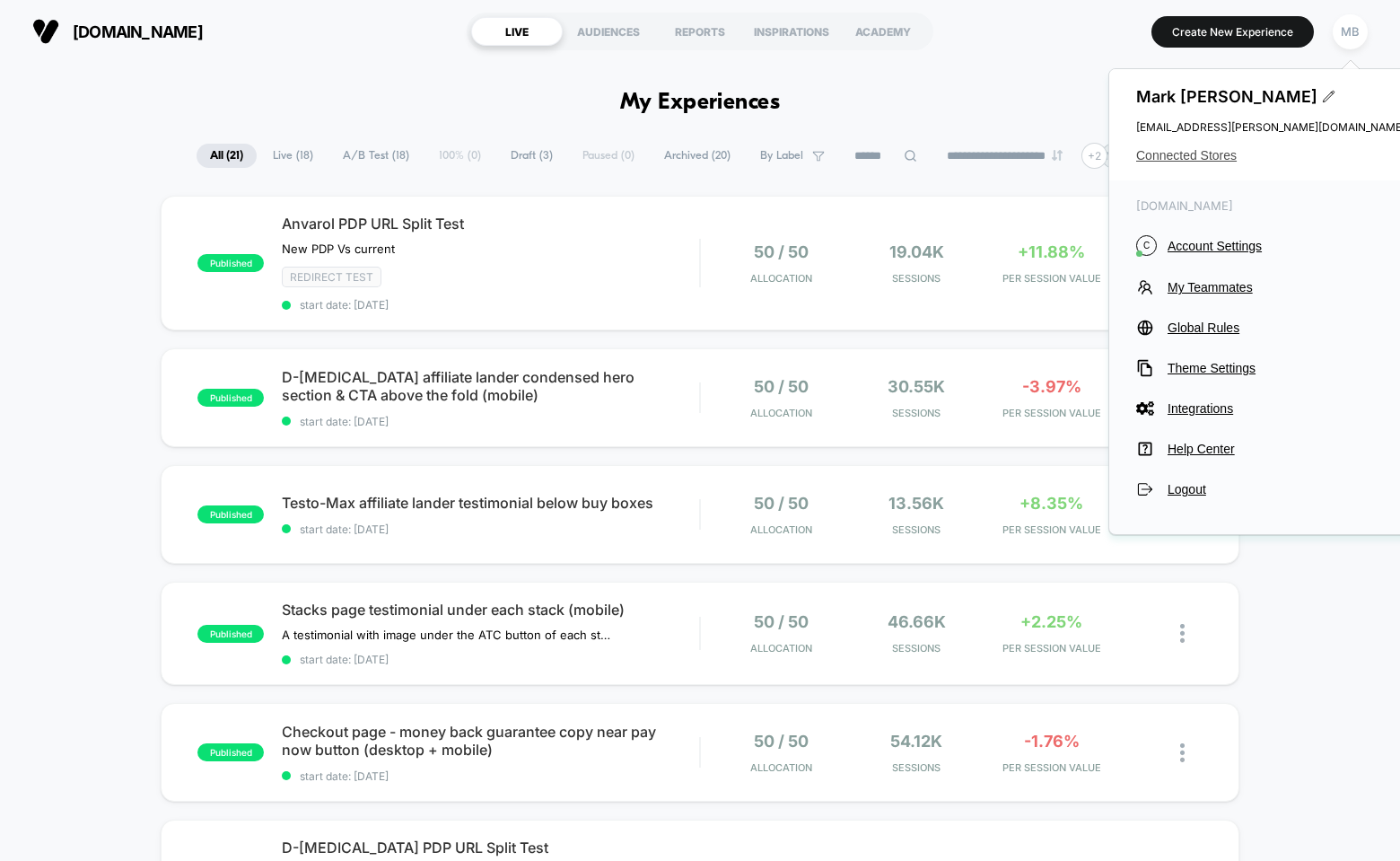
click at [1213, 161] on span "Connected Stores" at bounding box center [1271, 155] width 270 height 14
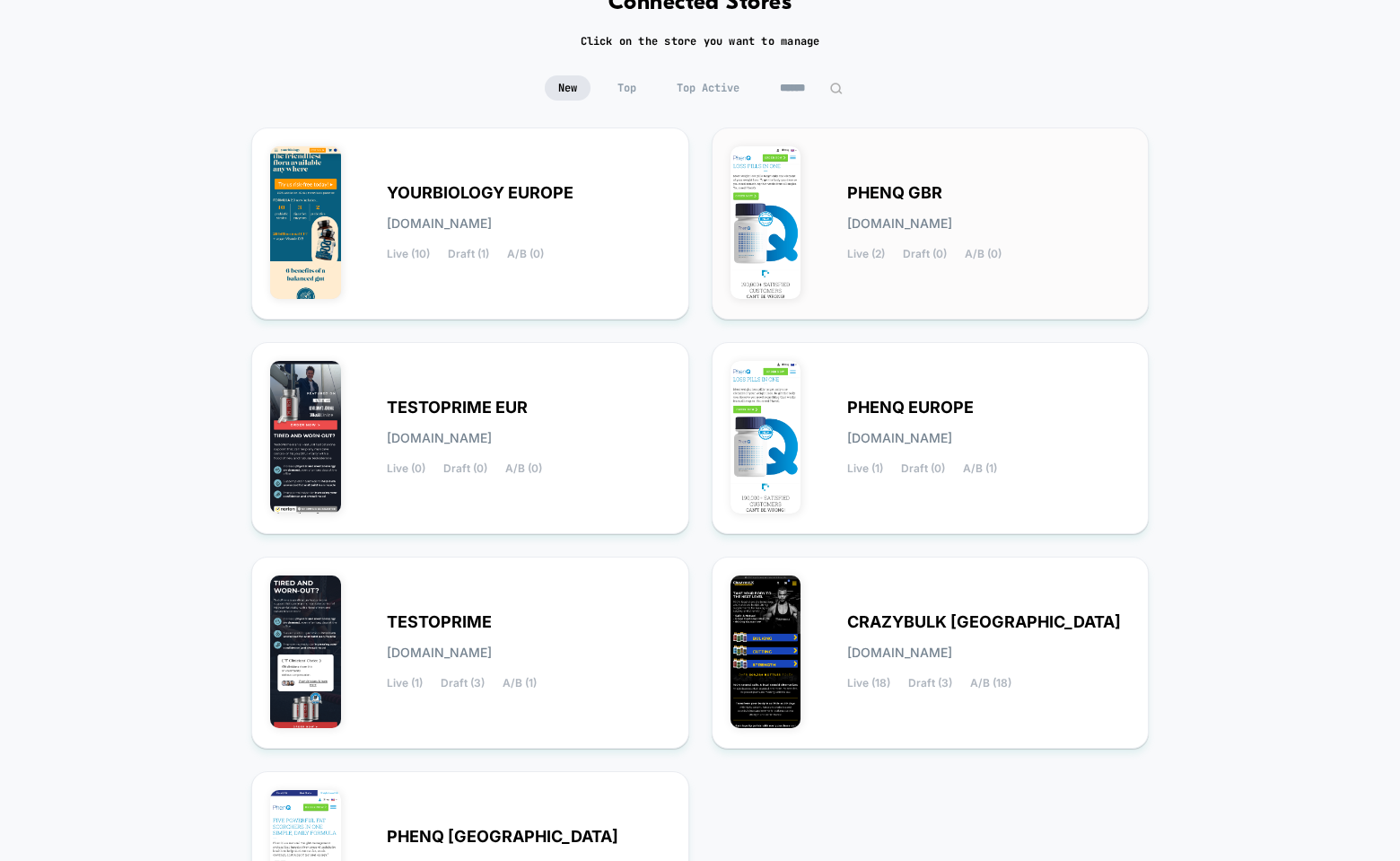
scroll to position [362, 0]
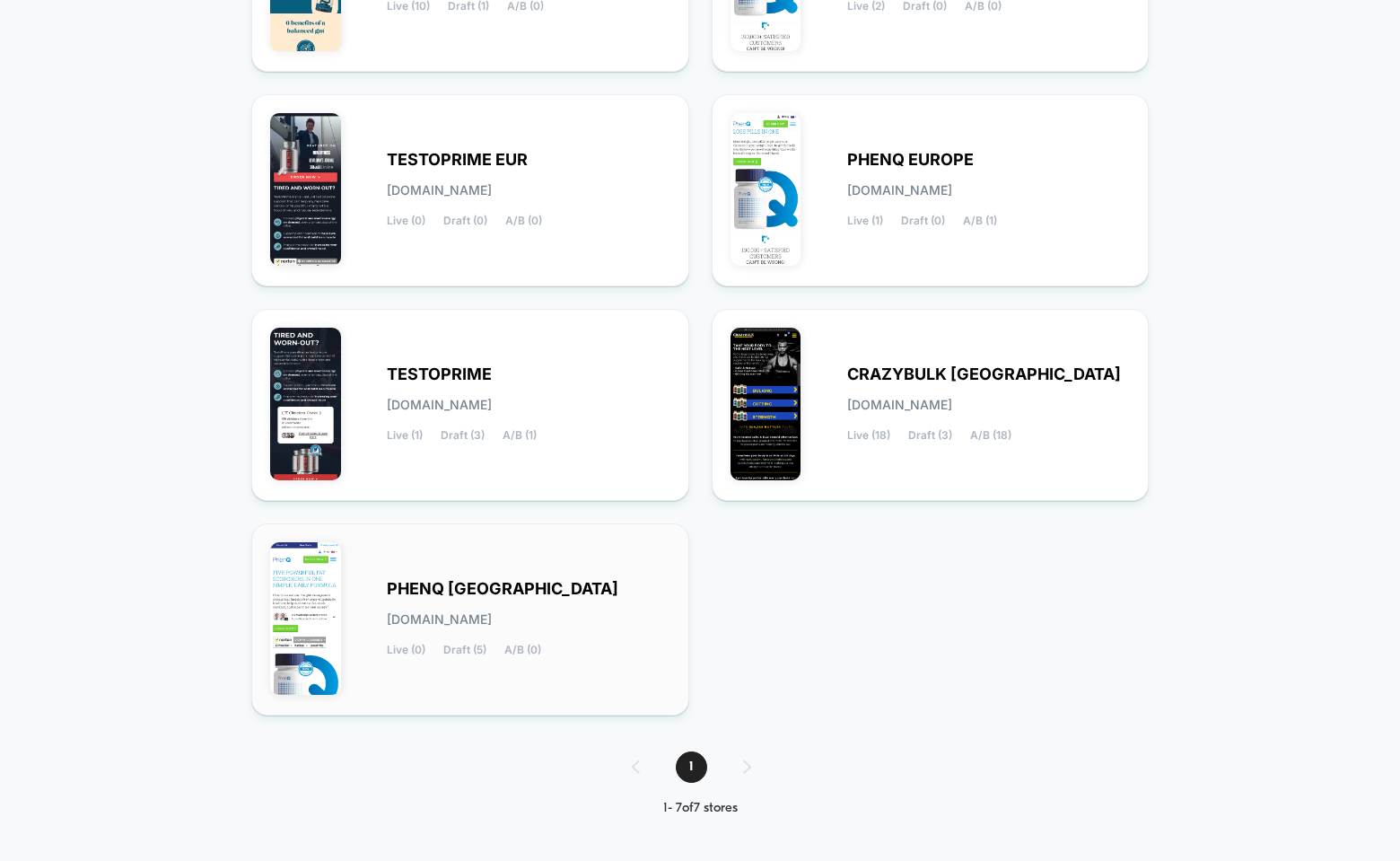
click at [459, 600] on div "PHENQ USA [DOMAIN_NAME] Live (0) Draft (5) A/B (0)" at bounding box center [528, 619] width 283 height 73
